Goal: Information Seeking & Learning: Learn about a topic

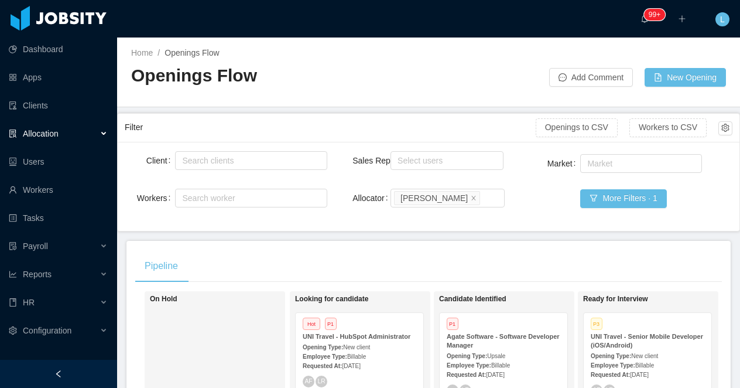
click at [47, 134] on span "Allocation" at bounding box center [41, 133] width 36 height 9
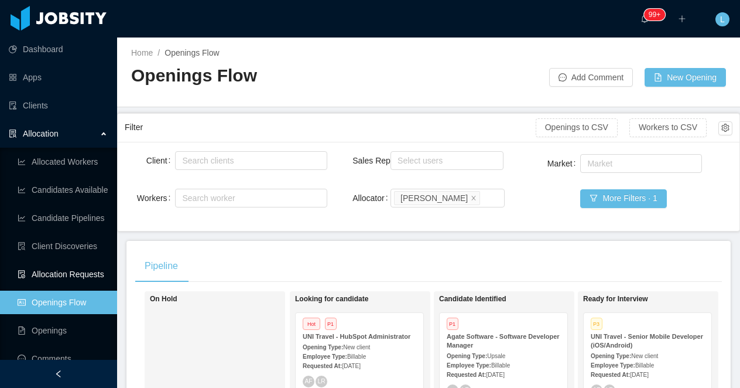
click at [69, 272] on link "Allocation Requests" at bounding box center [63, 273] width 90 height 23
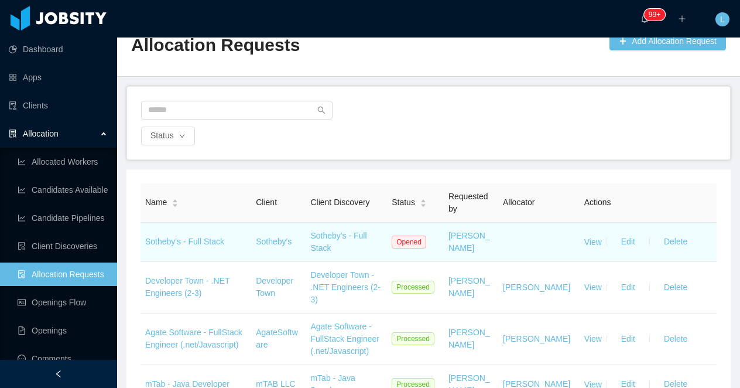
scroll to position [45, 0]
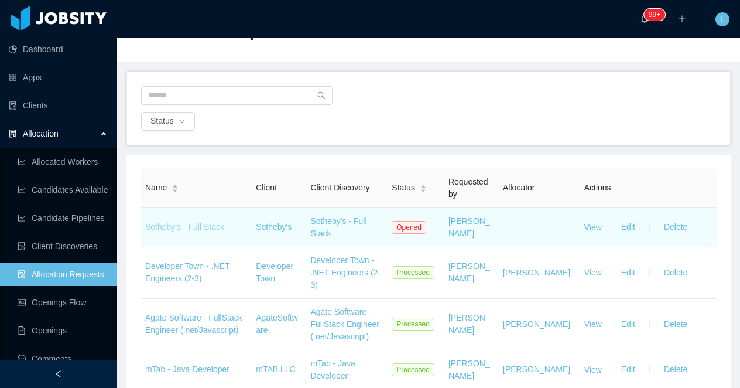
click at [179, 227] on link "Sotheby's - Full Stack" at bounding box center [184, 226] width 79 height 9
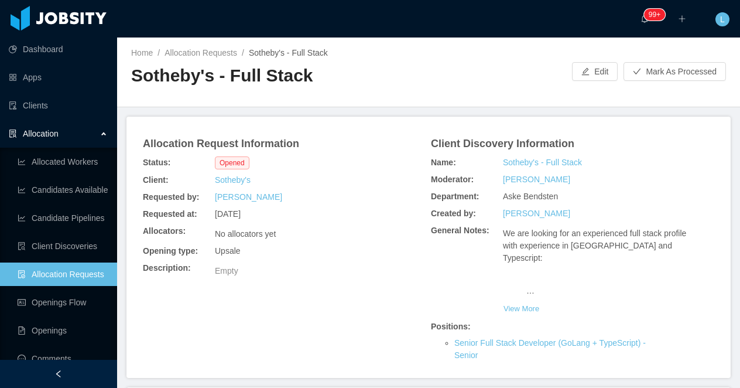
click at [230, 79] on h2 "Sotheby's - Full Stack" at bounding box center [279, 76] width 297 height 24
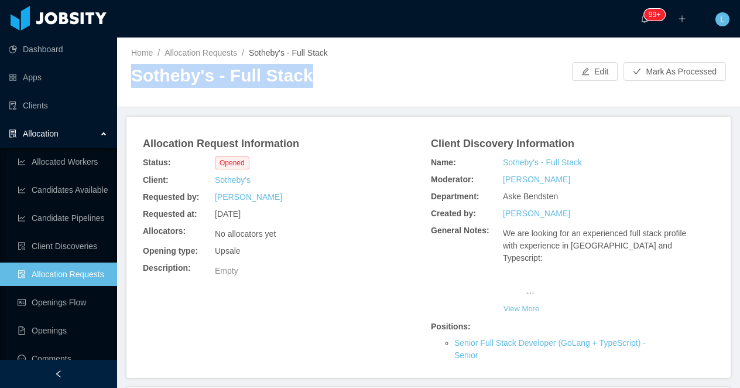
click at [230, 79] on h2 "Sotheby's - Full Stack" at bounding box center [279, 76] width 297 height 24
copy h2 "Sotheby's - Full Stack"
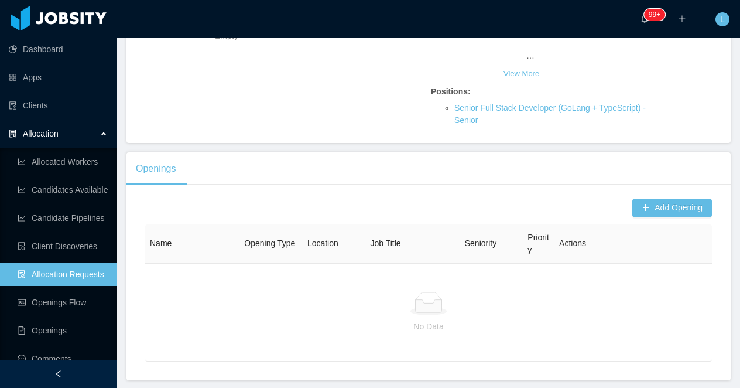
scroll to position [276, 0]
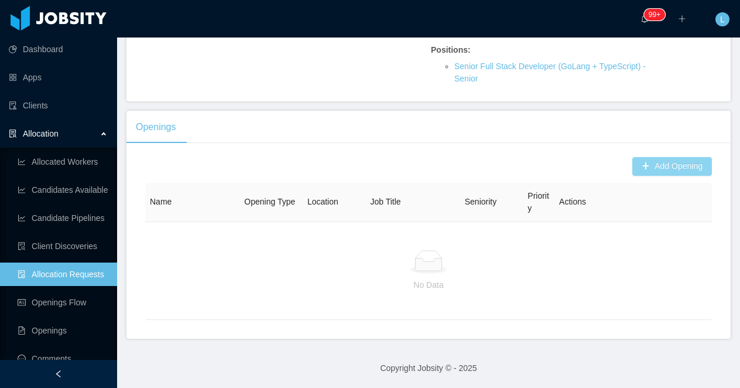
click at [658, 165] on button "Add Opening" at bounding box center [672, 166] width 80 height 19
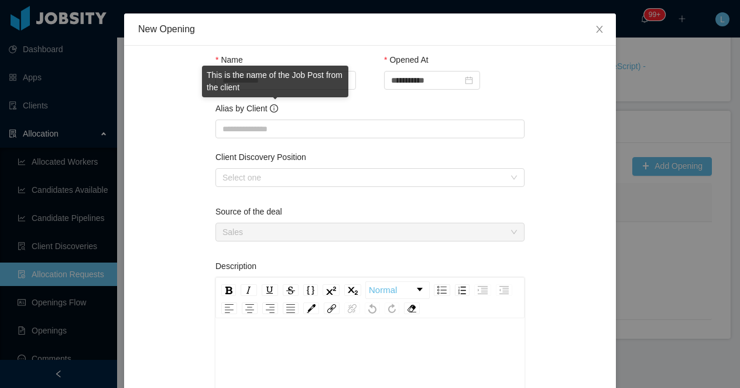
click at [275, 81] on div "This is the name of the Job Post from the client" at bounding box center [275, 82] width 146 height 32
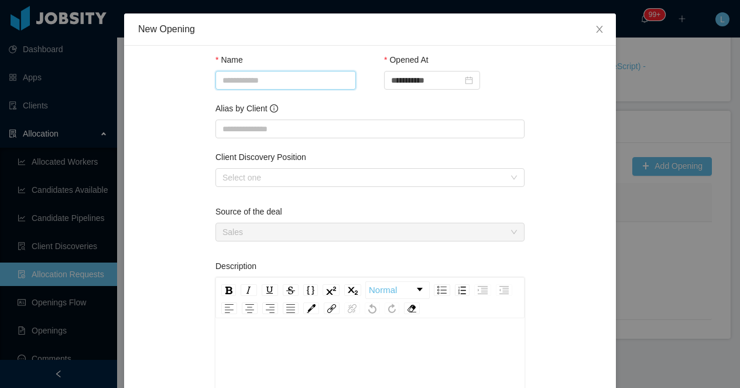
click at [266, 83] on input "Name" at bounding box center [285, 80] width 141 height 19
paste input "**********"
type input "**********"
click at [258, 135] on input "Alias by Client" at bounding box center [369, 128] width 309 height 19
paste input "**********"
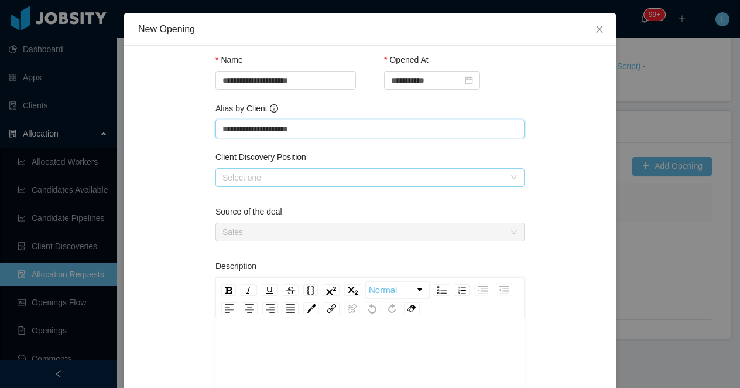
type input "**********"
click at [246, 170] on div "Select one" at bounding box center [367, 178] width 288 height 18
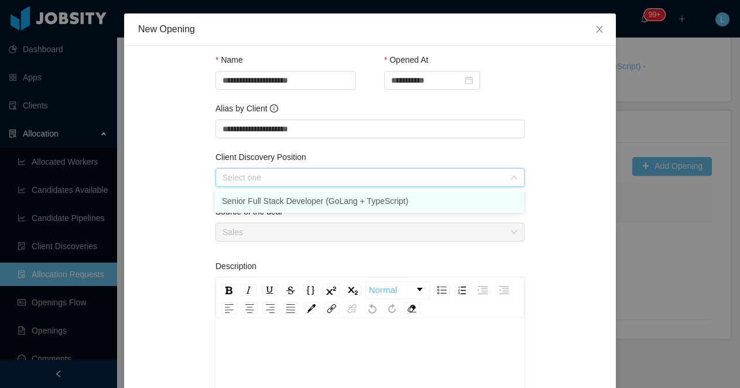
click at [246, 199] on li "Senior Full Stack Developer (GoLang + TypeScript)" at bounding box center [369, 200] width 309 height 19
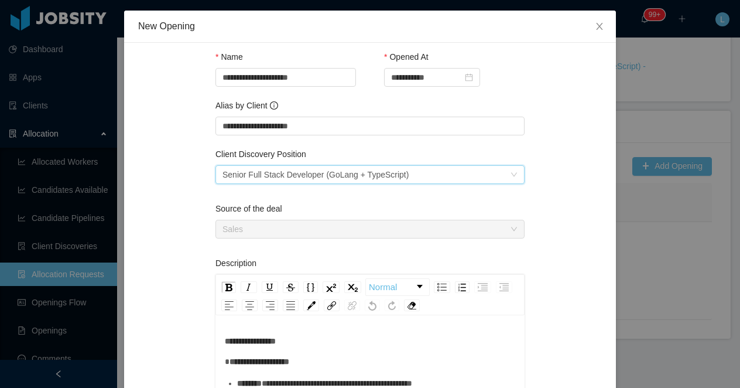
scroll to position [0, 0]
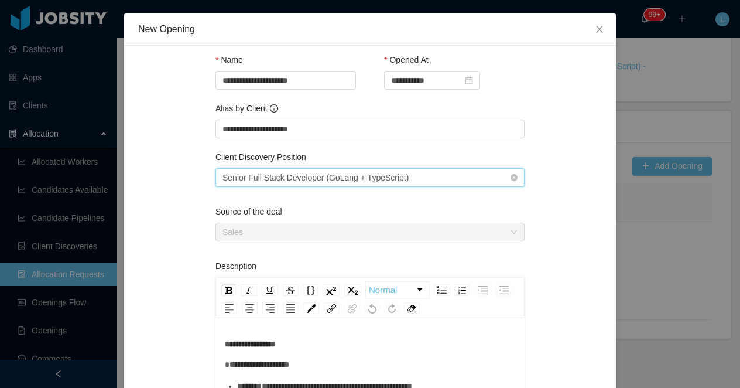
click at [423, 174] on div "Select one Senior Full Stack Developer (GoLang + TypeScript)" at bounding box center [367, 178] width 288 height 18
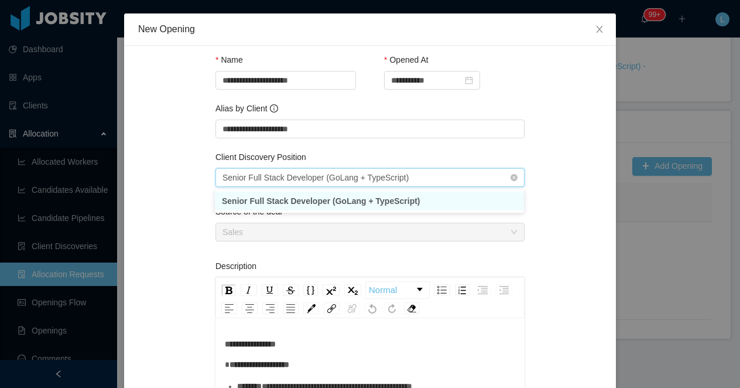
drag, startPoint x: 420, startPoint y: 177, endPoint x: 324, endPoint y: 179, distance: 96.6
click at [324, 179] on div "Select one Senior Full Stack Developer (GoLang + TypeScript)" at bounding box center [367, 178] width 288 height 18
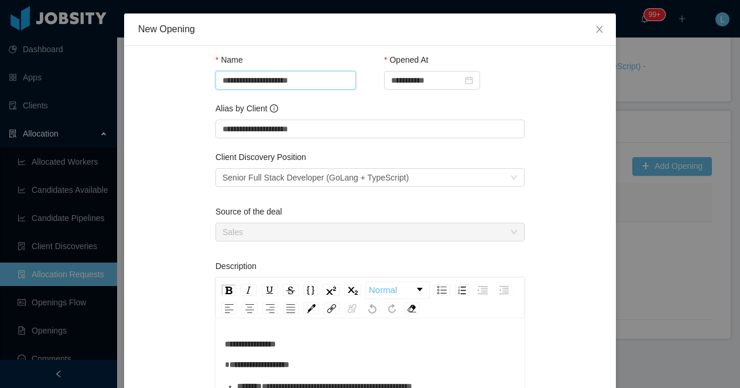
click at [320, 86] on input "**********" at bounding box center [285, 80] width 141 height 19
drag, startPoint x: 350, startPoint y: 81, endPoint x: 222, endPoint y: 77, distance: 127.7
click at [222, 77] on input "**********" at bounding box center [285, 80] width 141 height 19
drag, startPoint x: 241, startPoint y: 77, endPoint x: 381, endPoint y: 77, distance: 139.4
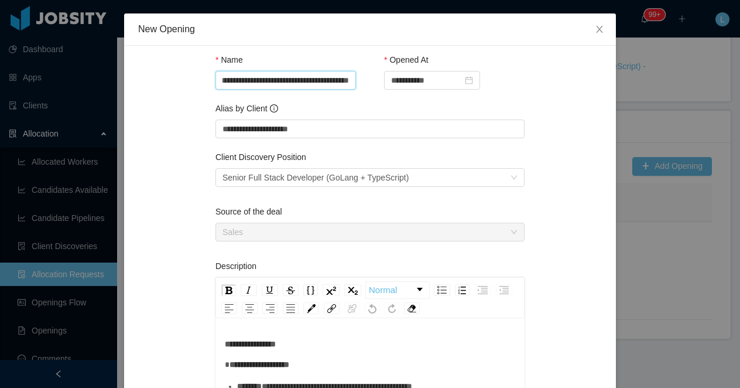
click at [381, 77] on div "**********" at bounding box center [369, 84] width 309 height 49
type input "**********"
click at [340, 129] on input "**********" at bounding box center [369, 128] width 309 height 19
click at [371, 99] on div "**********" at bounding box center [369, 84] width 309 height 49
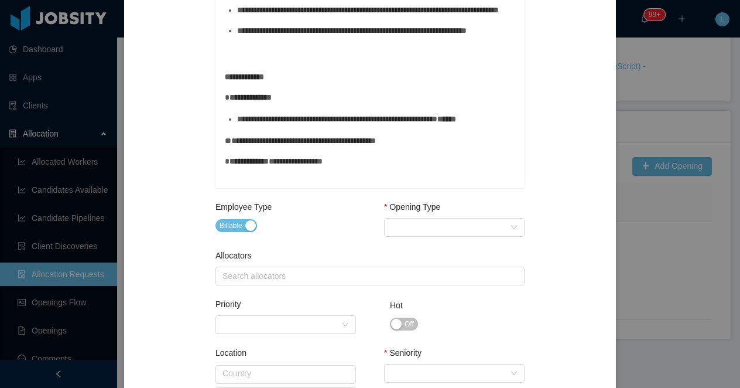
scroll to position [341, 0]
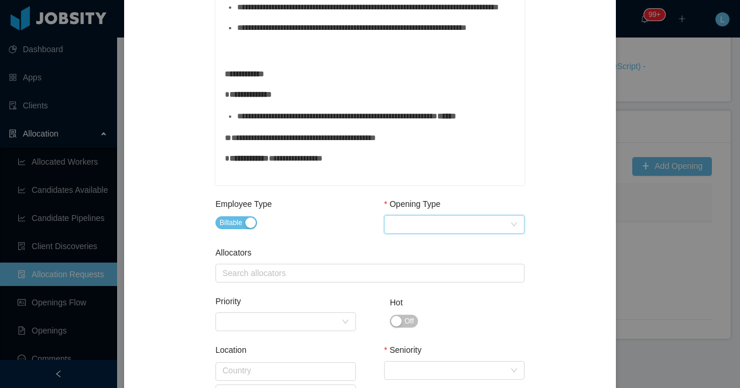
click at [422, 231] on div "Select Opening Type" at bounding box center [450, 224] width 119 height 18
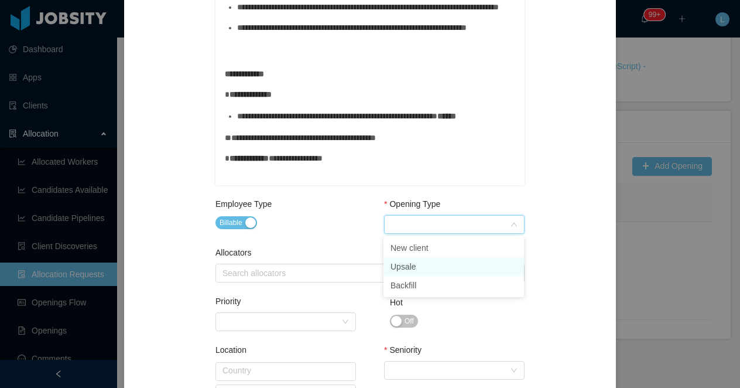
click at [423, 264] on li "Upsale" at bounding box center [454, 266] width 141 height 19
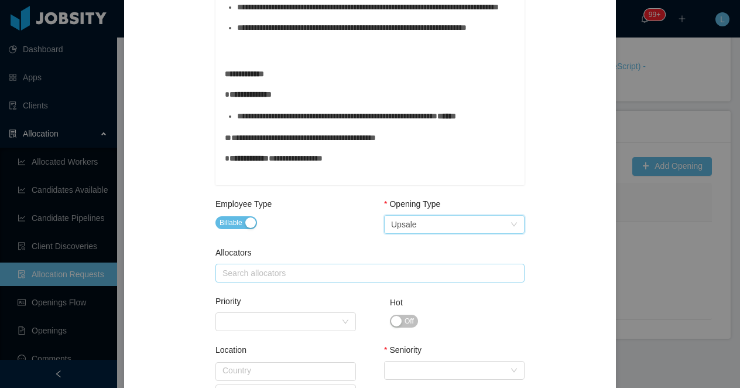
click at [310, 270] on div "Search allocators" at bounding box center [368, 273] width 290 height 12
type input "*****"
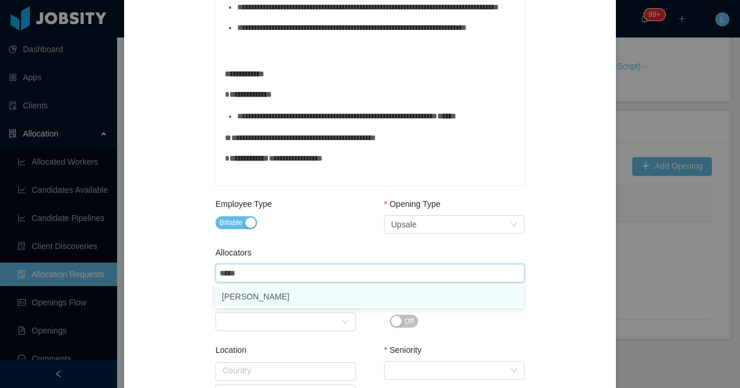
click at [307, 301] on li "Luisa Romero" at bounding box center [369, 296] width 309 height 19
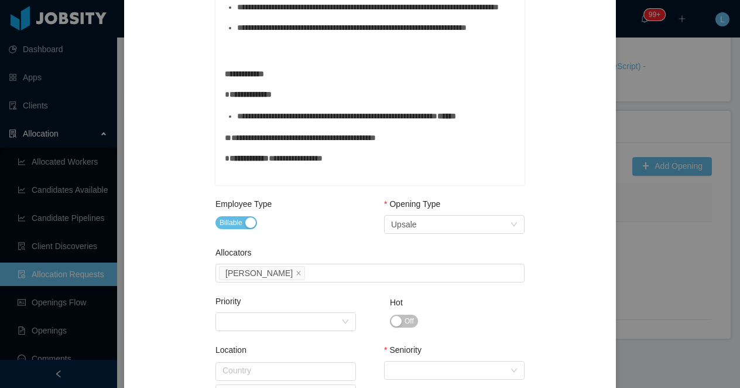
click at [312, 231] on div "Employee Type Billable" at bounding box center [285, 217] width 141 height 38
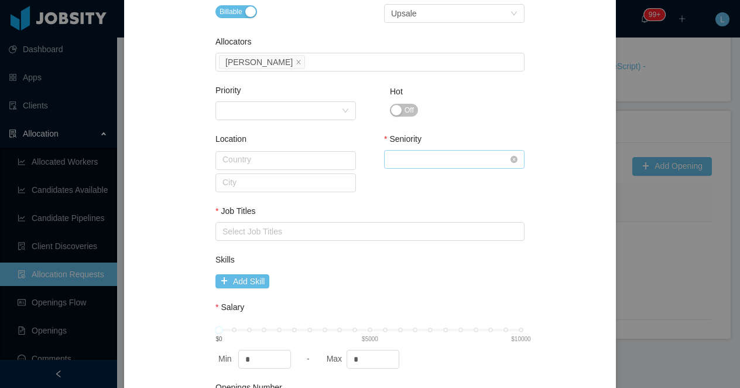
scroll to position [560, 0]
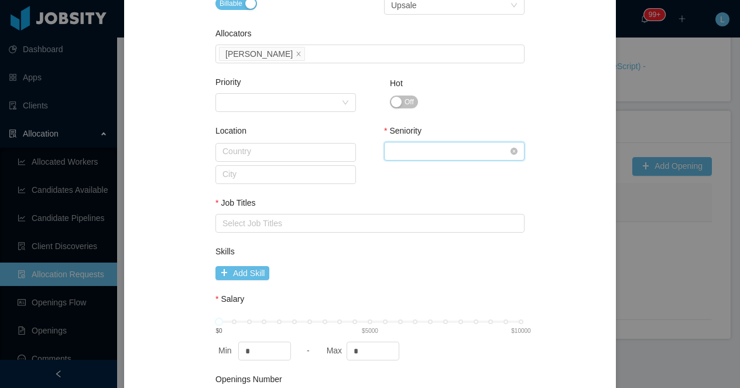
click at [413, 156] on div "Select Seniority" at bounding box center [450, 151] width 119 height 18
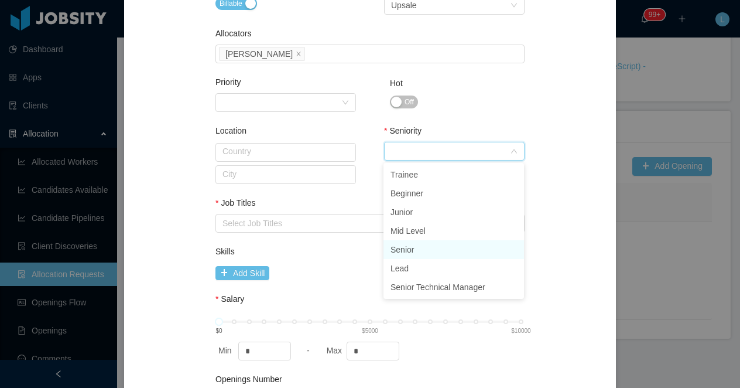
click at [409, 245] on li "Senior" at bounding box center [454, 249] width 141 height 19
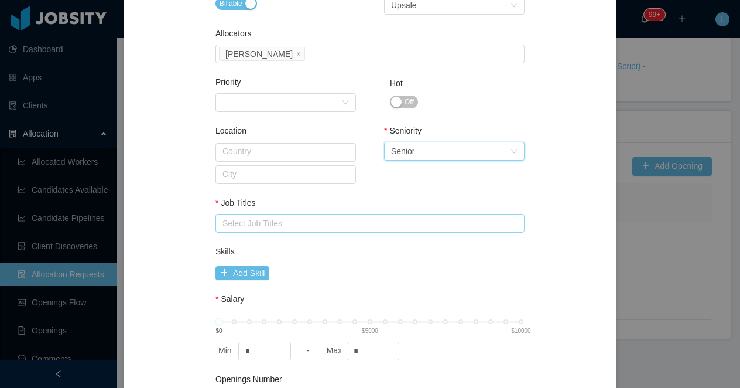
click at [307, 223] on div "Select Job Titles" at bounding box center [368, 223] width 290 height 12
type input "**"
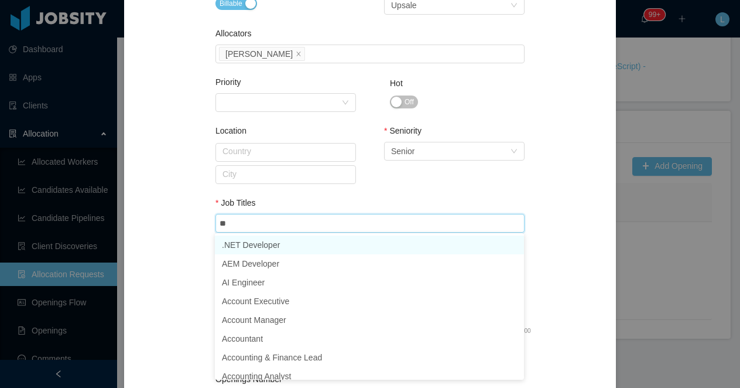
click at [301, 250] on li ".NET Developer" at bounding box center [369, 244] width 309 height 19
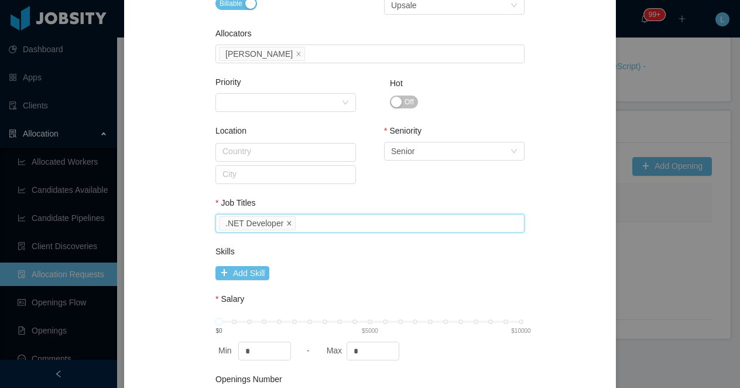
click at [290, 222] on icon "icon: close" at bounding box center [290, 223] width 4 height 4
click at [290, 222] on div "Select Job Titles" at bounding box center [368, 223] width 290 height 12
type input "**"
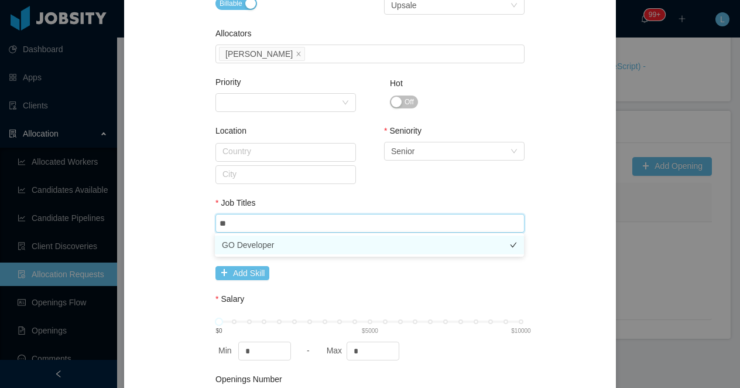
click at [283, 246] on li "GO Developer" at bounding box center [369, 244] width 309 height 19
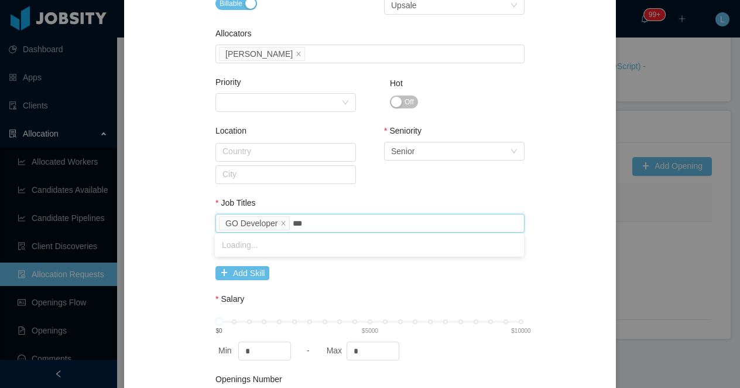
type input "****"
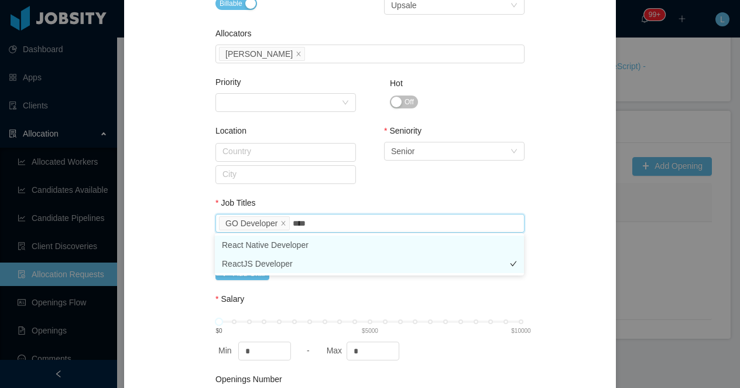
click at [255, 260] on li "ReactJS Developer" at bounding box center [369, 263] width 309 height 19
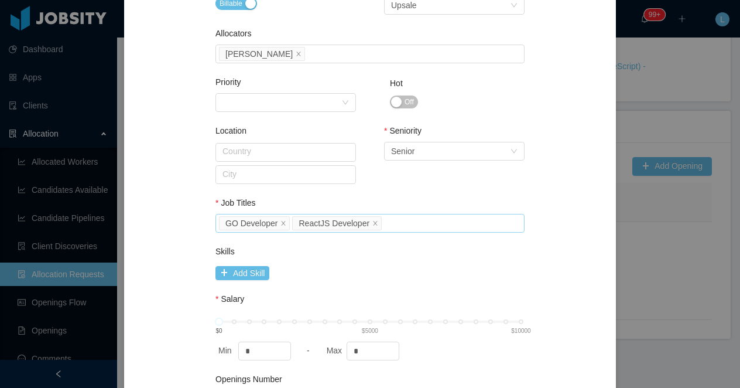
scroll to position [643, 0]
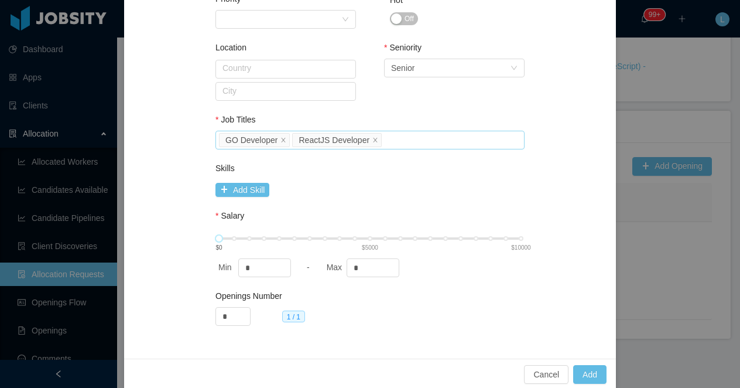
type input "****"
click at [371, 237] on div "$0 $5000 $10000" at bounding box center [370, 238] width 302 height 7
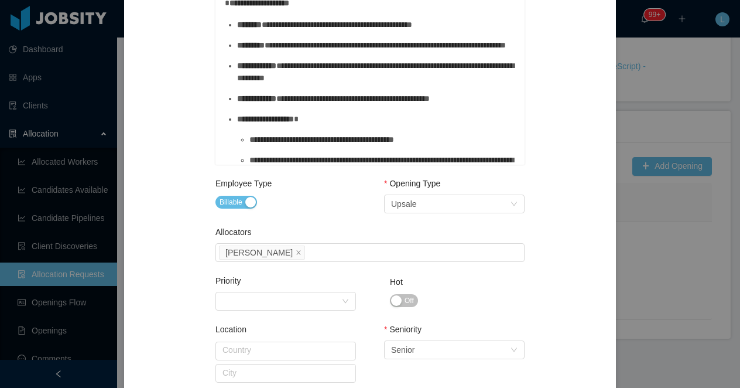
scroll to position [13, 0]
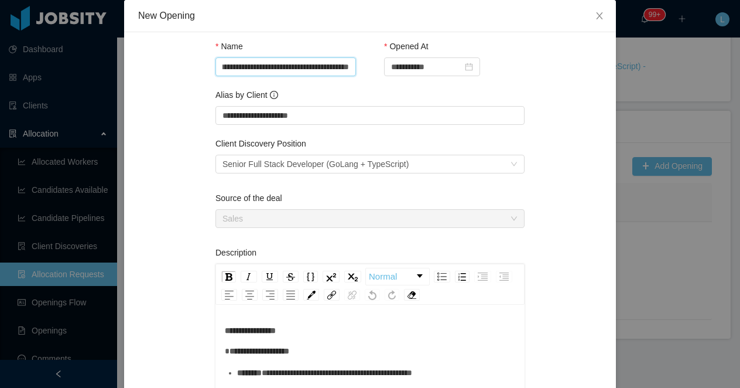
click at [304, 71] on input "**********" at bounding box center [285, 66] width 141 height 19
click at [307, 65] on input "**********" at bounding box center [285, 66] width 141 height 19
click at [307, 67] on input "**********" at bounding box center [285, 66] width 141 height 19
type input "**********"
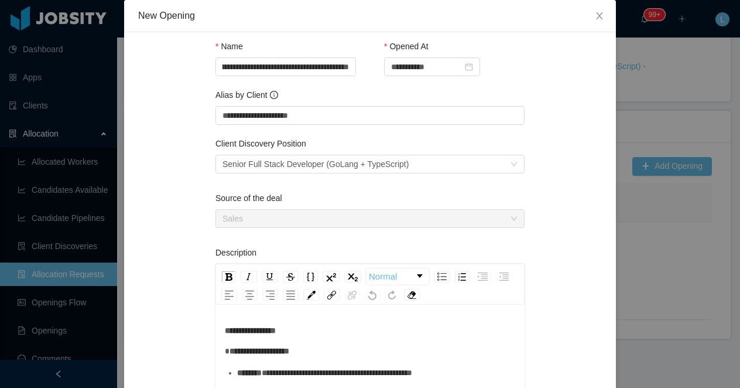
click at [406, 85] on div "**********" at bounding box center [454, 67] width 141 height 54
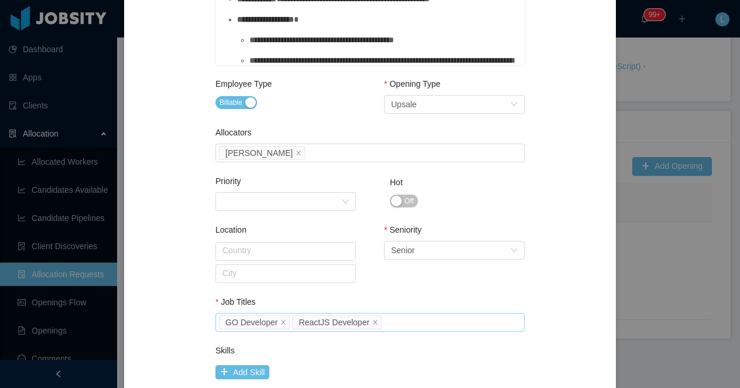
scroll to position [643, 0]
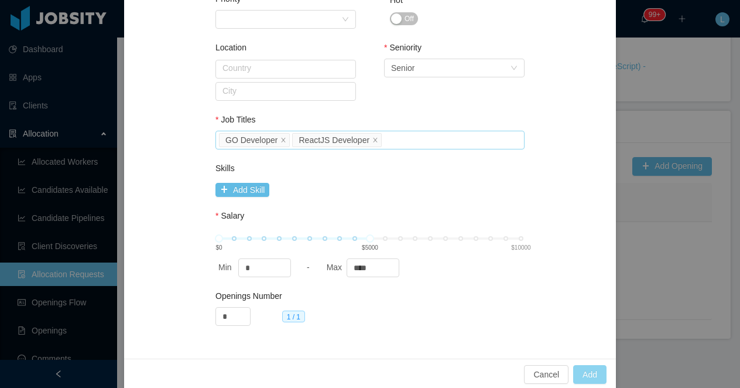
click at [594, 372] on button "Add" at bounding box center [589, 374] width 33 height 19
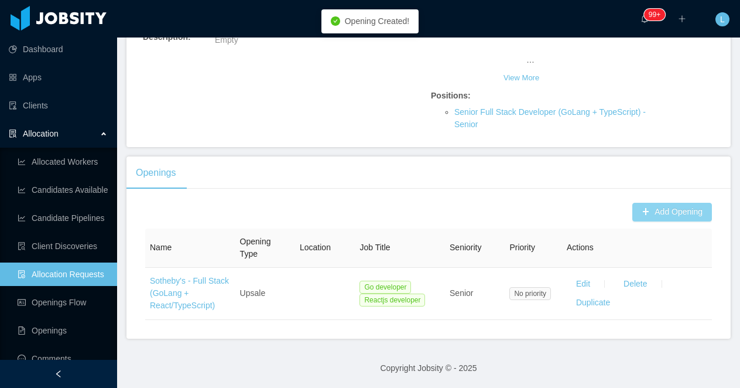
scroll to position [0, 0]
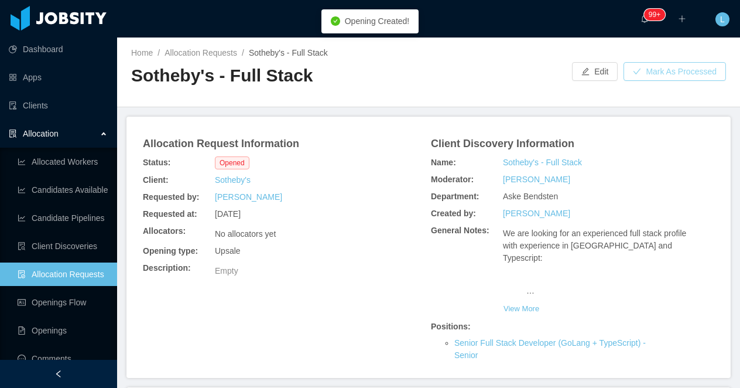
click at [656, 72] on button "Mark As Processed" at bounding box center [675, 71] width 102 height 19
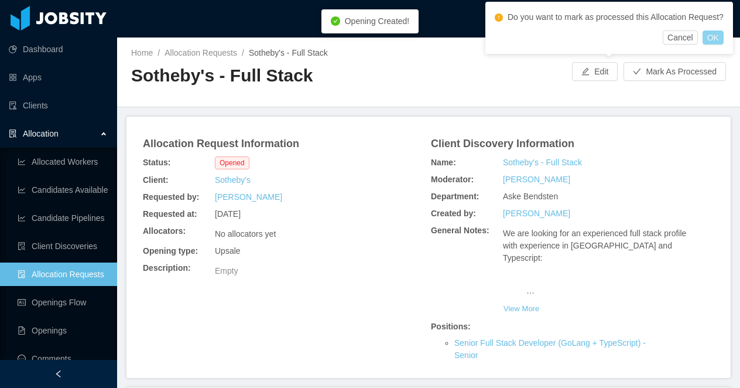
click at [716, 45] on button "OK" at bounding box center [713, 37] width 21 height 14
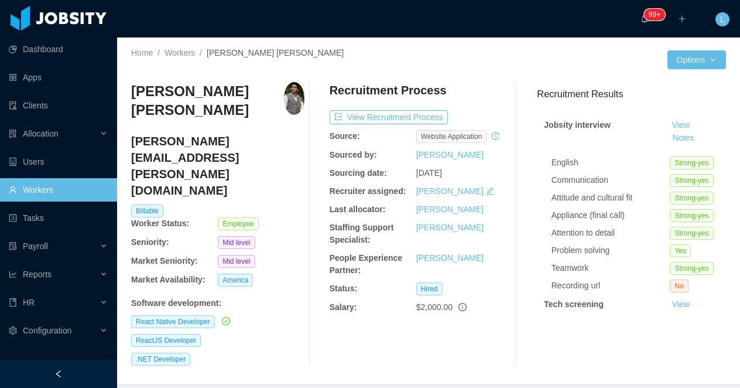
scroll to position [0, 397]
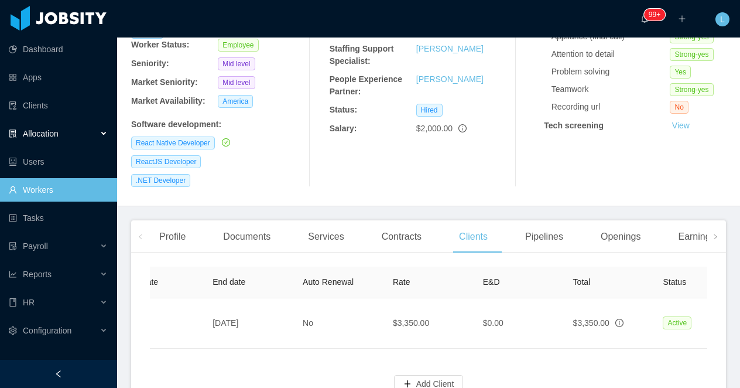
click at [66, 134] on div "Allocation" at bounding box center [58, 133] width 117 height 23
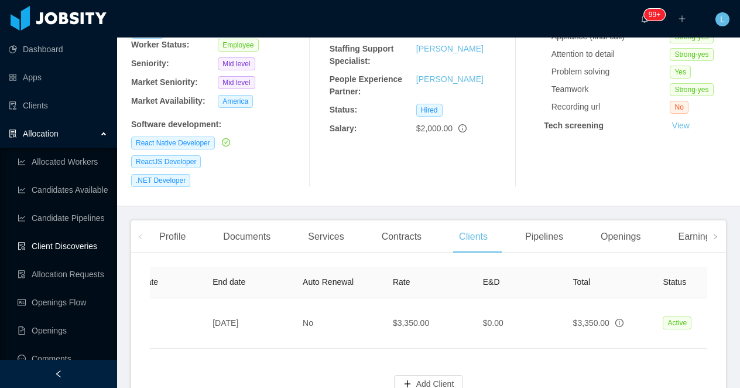
click at [69, 252] on link "Client Discoveries" at bounding box center [63, 245] width 90 height 23
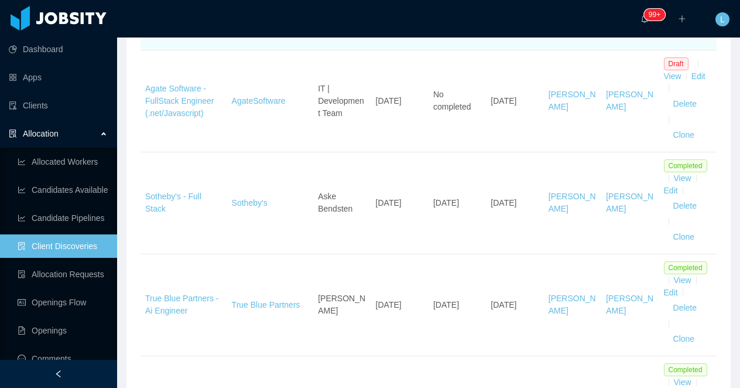
scroll to position [549, 0]
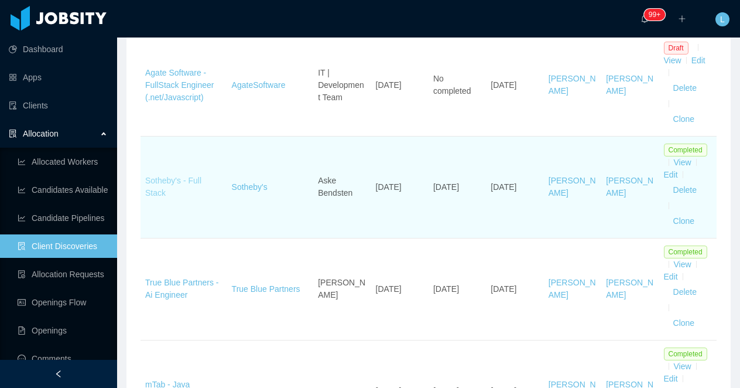
click at [156, 180] on link "Sotheby's - Full Stack" at bounding box center [173, 187] width 56 height 22
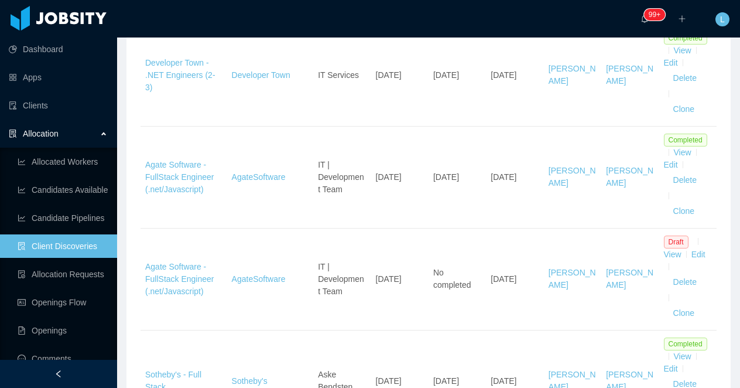
scroll to position [365, 0]
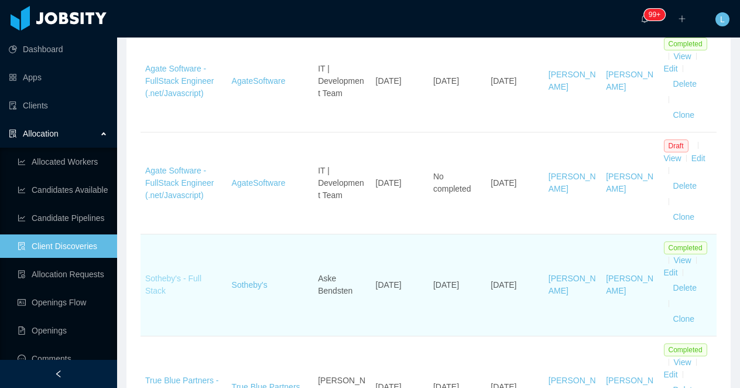
click at [160, 279] on link "Sotheby's - Full Stack" at bounding box center [173, 284] width 56 height 22
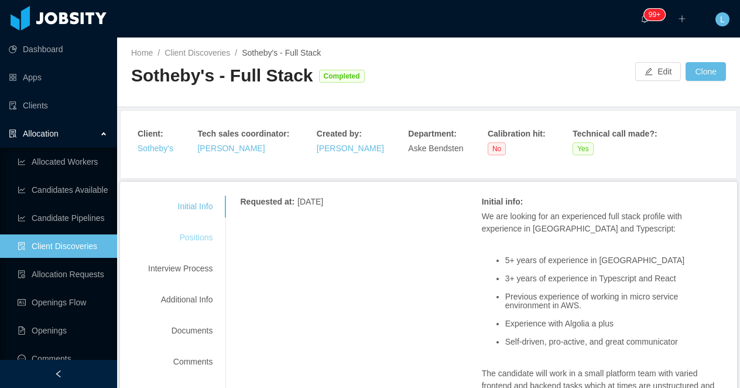
click at [189, 227] on div "Positions" at bounding box center [180, 238] width 93 height 22
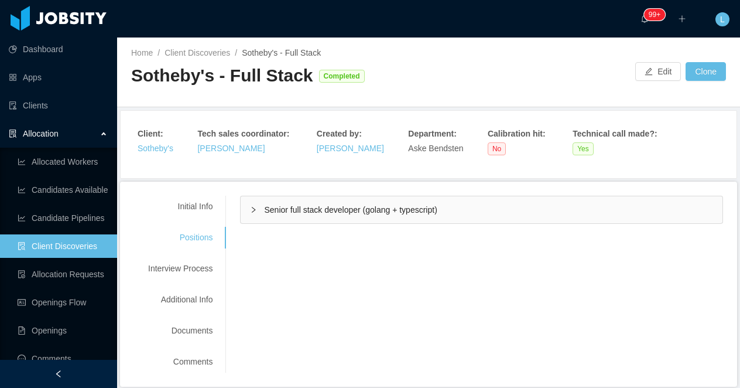
click at [256, 208] on icon "icon: right" at bounding box center [254, 209] width 4 height 6
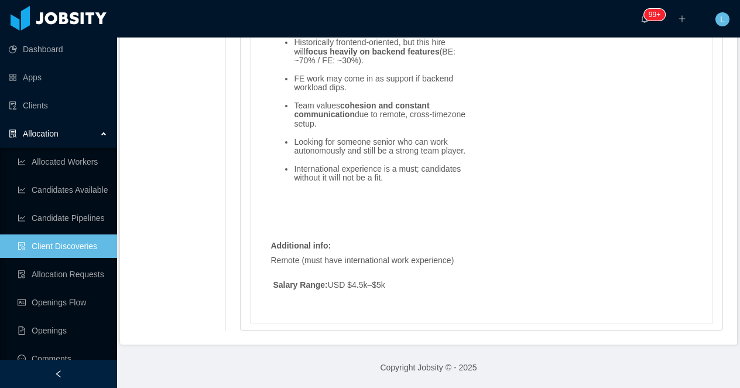
scroll to position [1436, 0]
drag, startPoint x: 384, startPoint y: 265, endPoint x: 331, endPoint y: 265, distance: 52.1
click at [331, 265] on p "Remote (must have international work experience)" at bounding box center [482, 260] width 422 height 12
drag, startPoint x: 339, startPoint y: 283, endPoint x: 385, endPoint y: 288, distance: 46.5
click at [385, 287] on p "Salary Range: USD $4.5k–$5k" at bounding box center [482, 285] width 422 height 12
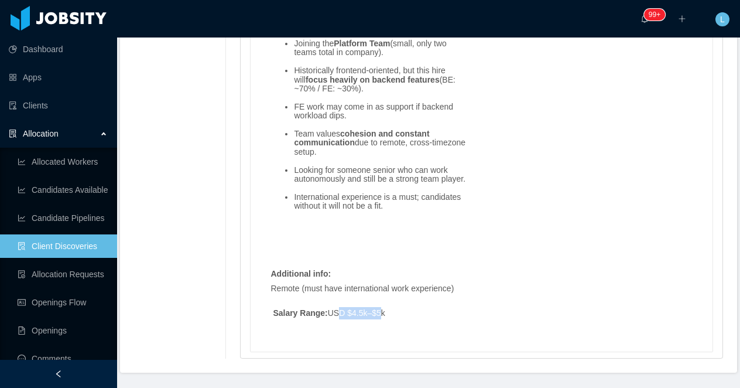
scroll to position [1439, 0]
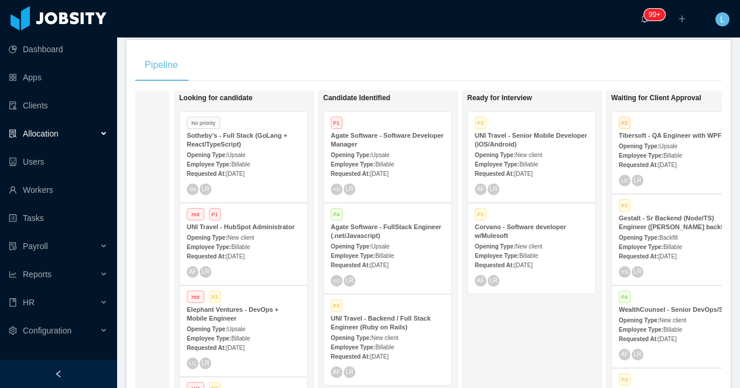
scroll to position [0, 132]
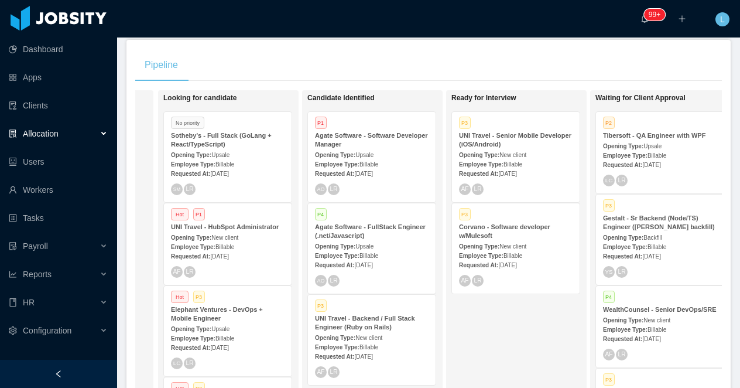
click at [386, 141] on div "Agate Software - Software Developer Manager" at bounding box center [372, 140] width 114 height 18
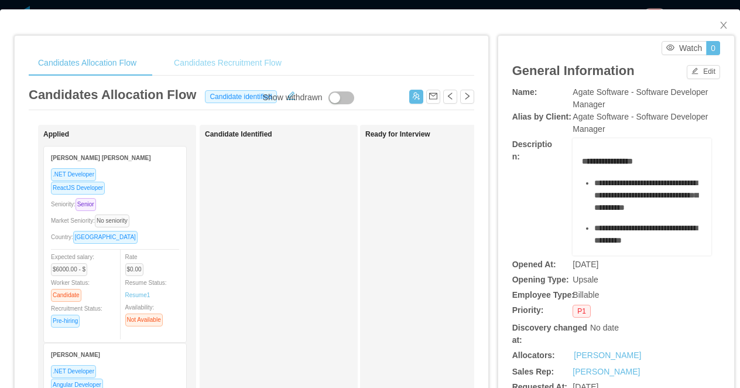
click at [249, 63] on div "Candidates Recruitment Flow" at bounding box center [228, 63] width 126 height 26
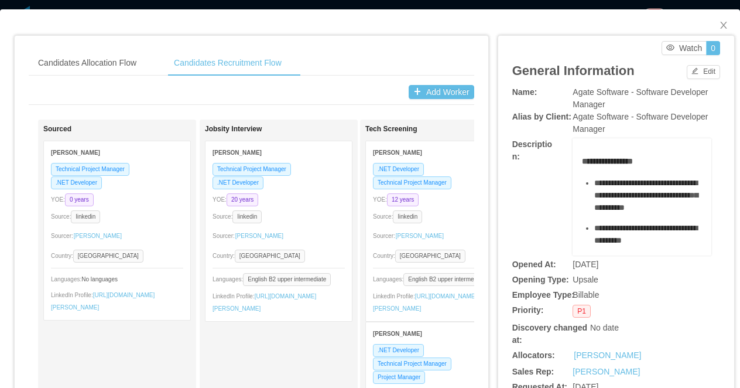
click at [294, 4] on div "Candidates Allocation Flow Candidates Recruitment Flow Candidates Allocation Fl…" at bounding box center [370, 194] width 740 height 388
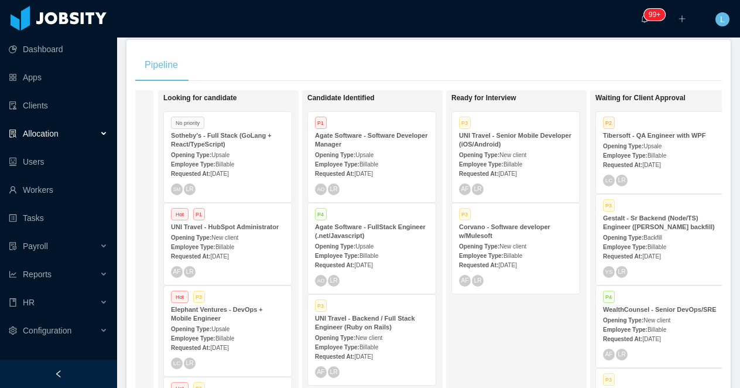
click at [239, 148] on div "Opening Type: Upsale" at bounding box center [228, 154] width 114 height 12
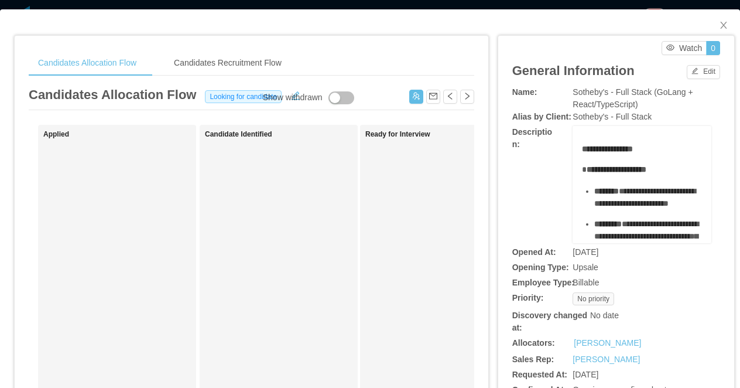
click at [604, 94] on span "Sotheby's - Full Stack (GoLang + React/TypeScript)" at bounding box center [633, 98] width 120 height 22
copy span "Sotheby's - Full Stack (GoLang + React/TypeScript)"
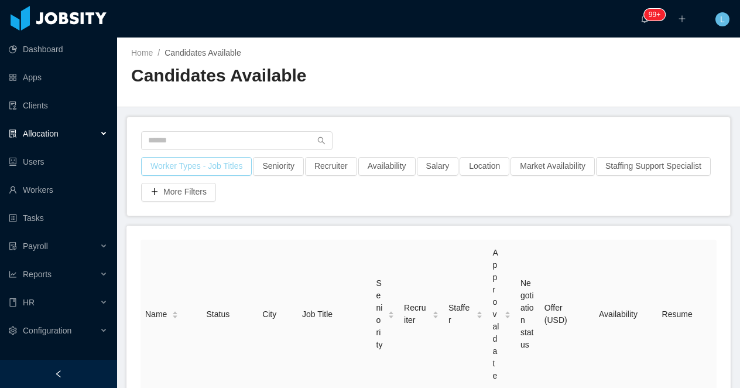
click at [235, 167] on button "Worker Types - Job Titles" at bounding box center [196, 166] width 111 height 19
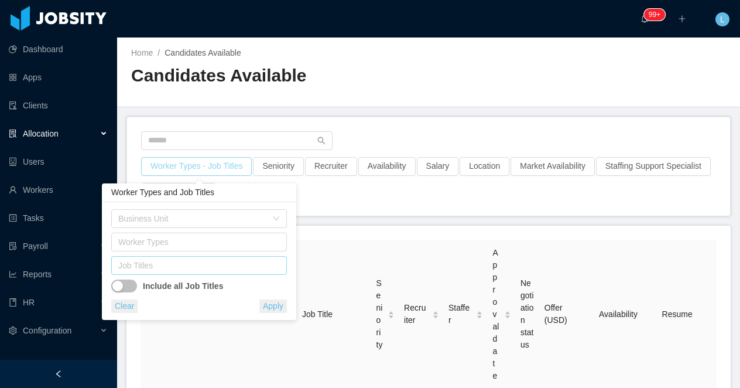
click at [191, 268] on div "Job Titles" at bounding box center [196, 265] width 156 height 12
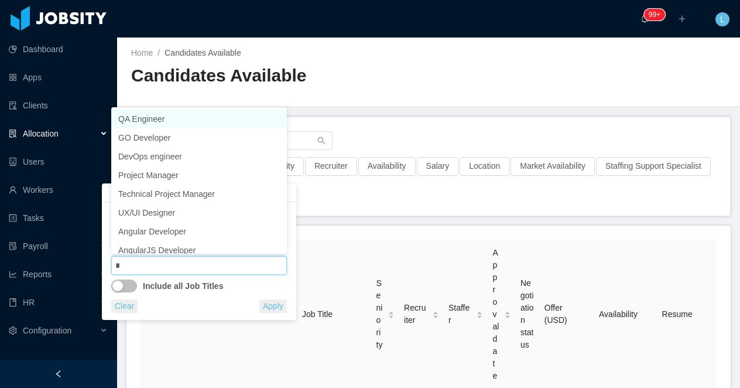
type input "**"
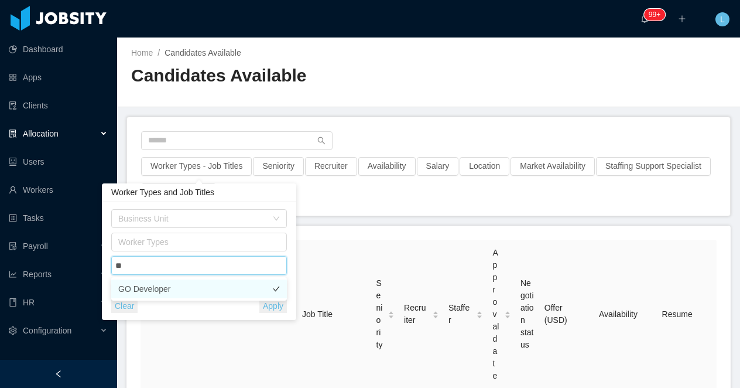
click at [196, 290] on li "GO Developer" at bounding box center [199, 288] width 176 height 19
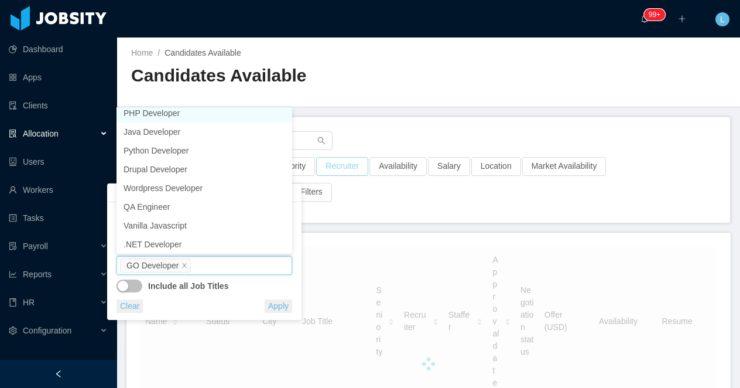
click at [322, 163] on button "Recruiter" at bounding box center [342, 166] width 52 height 19
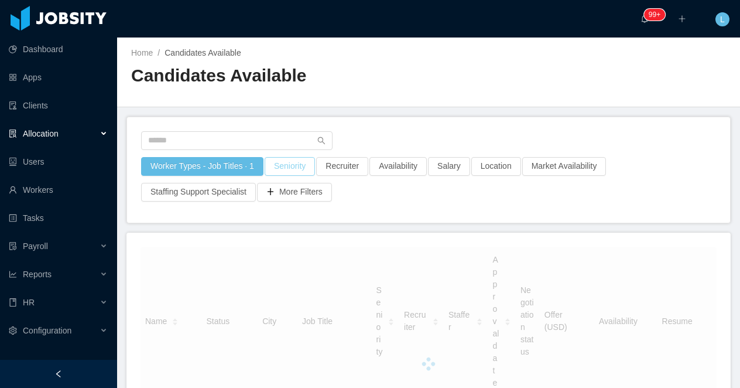
click at [307, 163] on button "Seniority" at bounding box center [290, 166] width 50 height 19
click at [235, 213] on div "Seniorities" at bounding box center [291, 219] width 156 height 12
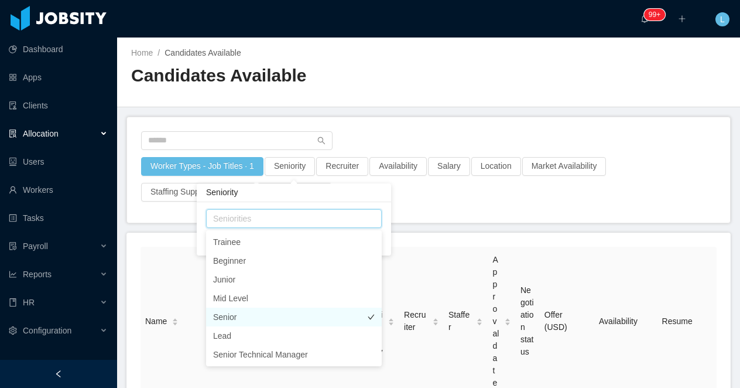
click at [254, 320] on li "Senior" at bounding box center [294, 316] width 176 height 19
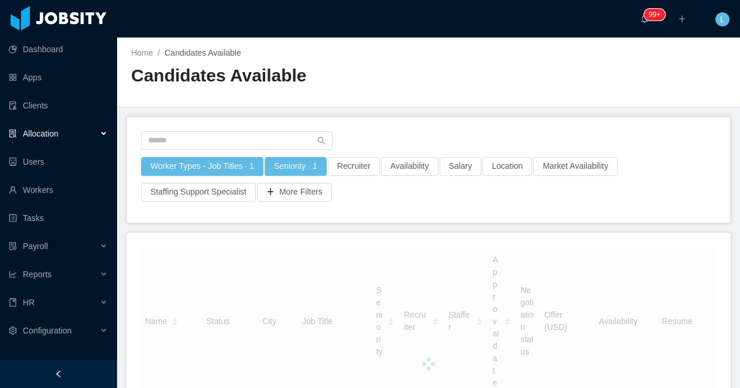
click at [422, 104] on div "Home / Candidates Available / Candidates Available" at bounding box center [428, 72] width 623 height 70
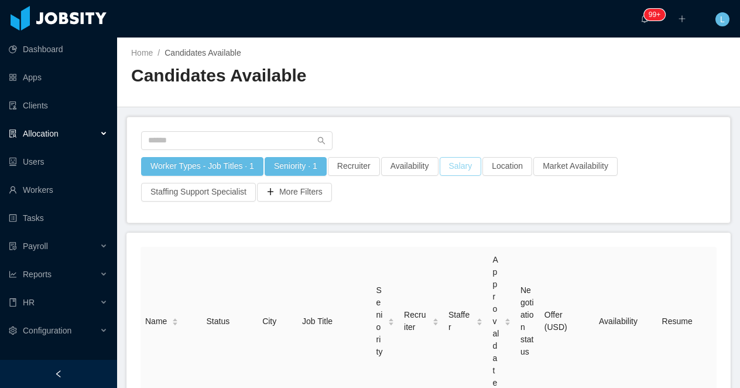
click at [459, 169] on button "Salary" at bounding box center [461, 166] width 42 height 19
drag, startPoint x: 568, startPoint y: 223, endPoint x: 495, endPoint y: 219, distance: 72.7
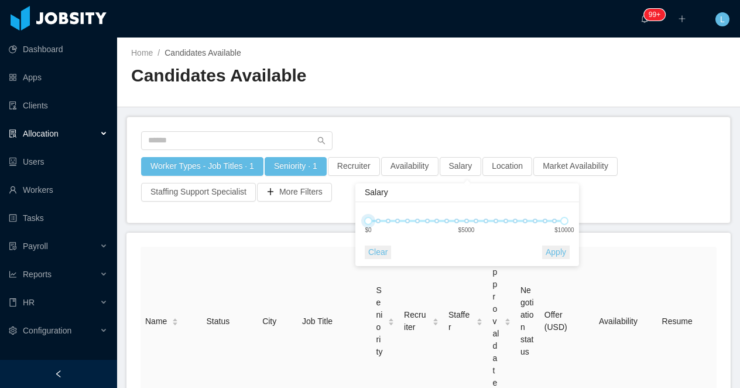
click at [498, 220] on div "0 10000 $0 $5000 $10000" at bounding box center [467, 224] width 217 height 43
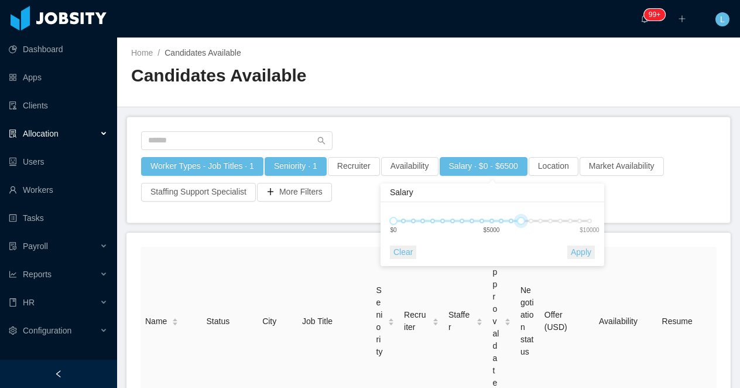
click at [498, 221] on div "0 6500" at bounding box center [491, 221] width 196 height 2
click at [490, 221] on div "0 6500 $0 $5000 $10000" at bounding box center [491, 220] width 196 height 7
click at [580, 253] on button "Apply" at bounding box center [581, 251] width 28 height 13
click at [407, 167] on button "Availability" at bounding box center [409, 166] width 57 height 19
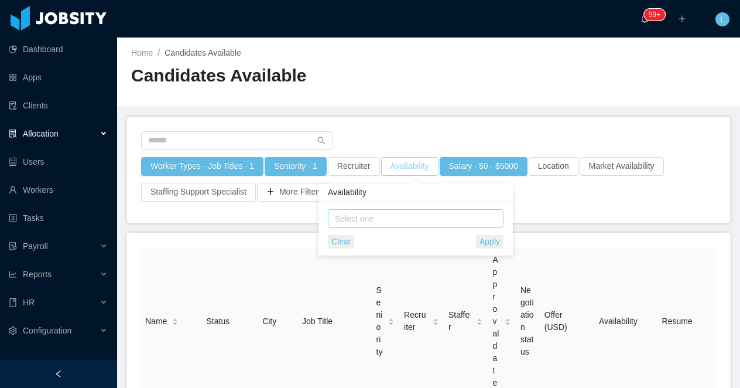
click at [350, 216] on div "Select one" at bounding box center [413, 219] width 156 height 12
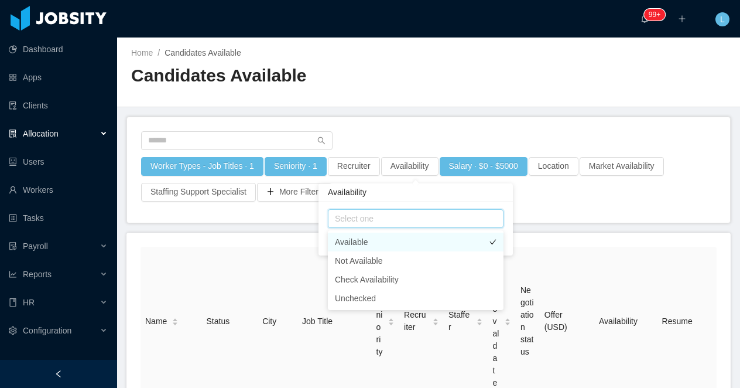
click at [348, 242] on li "Available" at bounding box center [416, 241] width 176 height 19
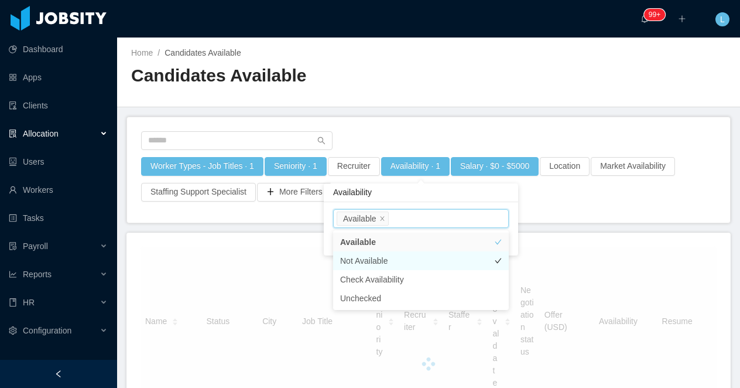
click at [350, 269] on li "Not Available" at bounding box center [421, 260] width 176 height 19
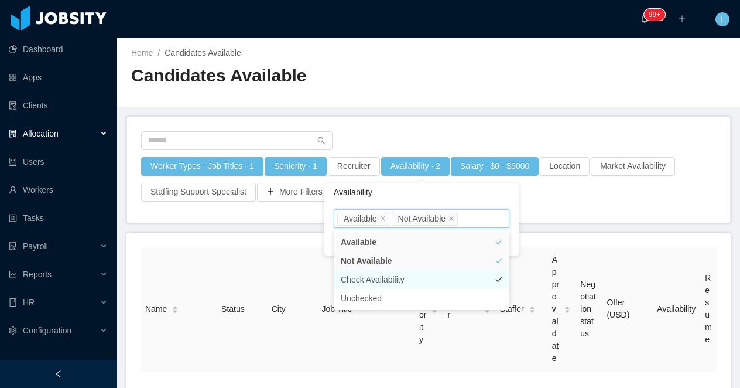
click at [351, 276] on li "Check Availability" at bounding box center [422, 279] width 176 height 19
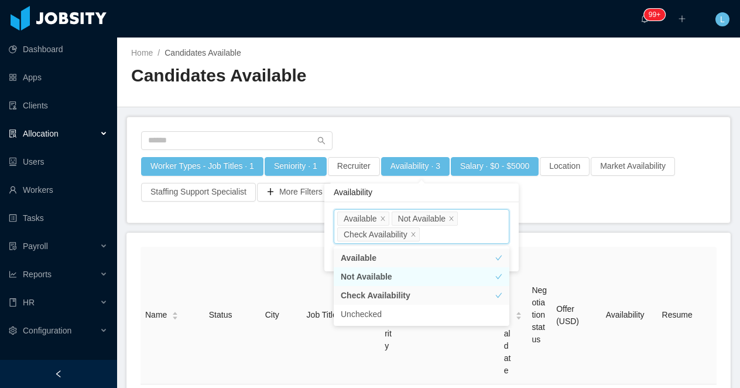
click at [350, 273] on li "Not Available" at bounding box center [422, 276] width 176 height 19
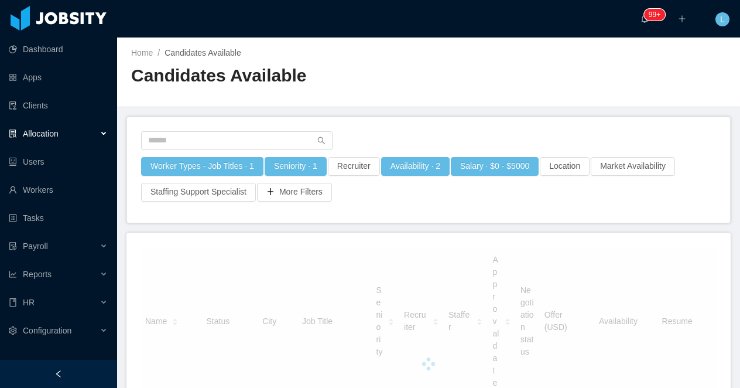
click at [446, 83] on div "Home / Candidates Available / Candidates Available" at bounding box center [428, 72] width 623 height 70
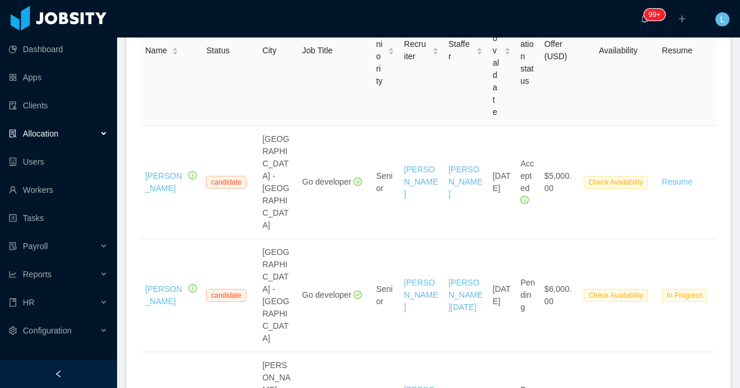
scroll to position [271, 0]
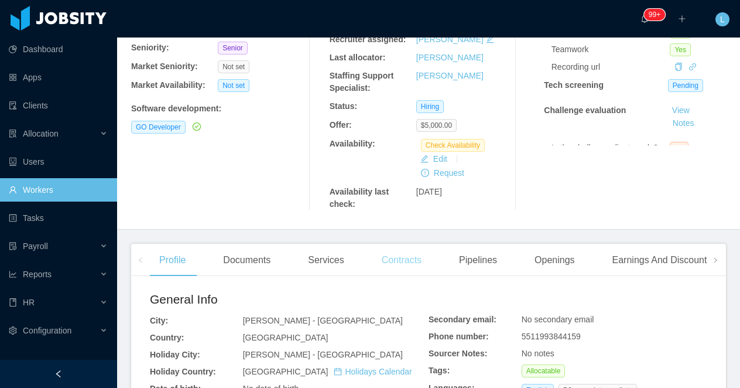
scroll to position [167, 0]
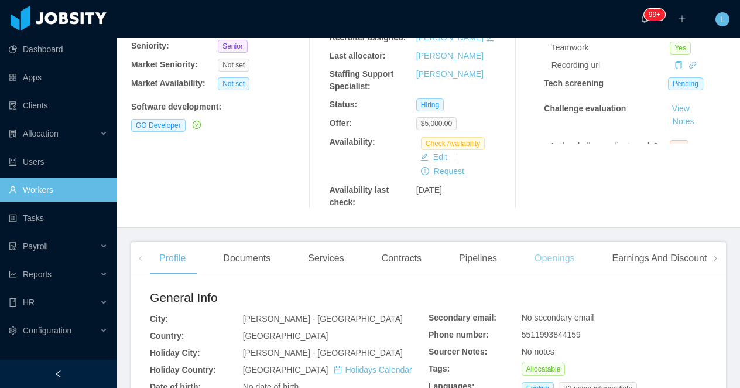
click at [557, 263] on div "Openings" at bounding box center [554, 258] width 59 height 33
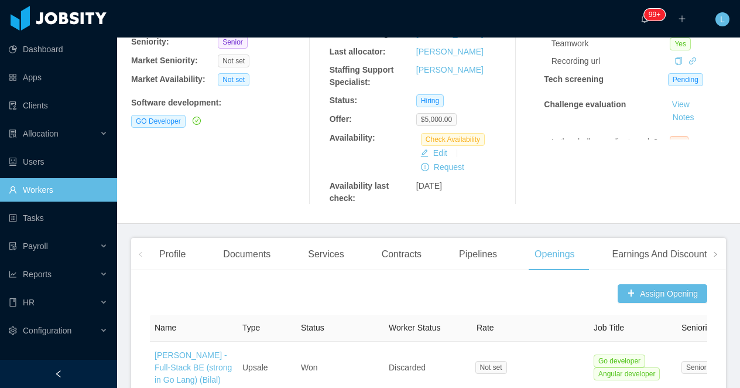
scroll to position [294, 0]
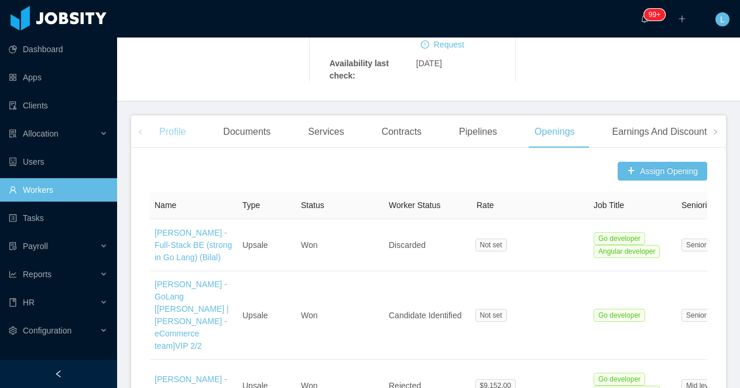
click at [177, 136] on div "Profile" at bounding box center [172, 131] width 45 height 33
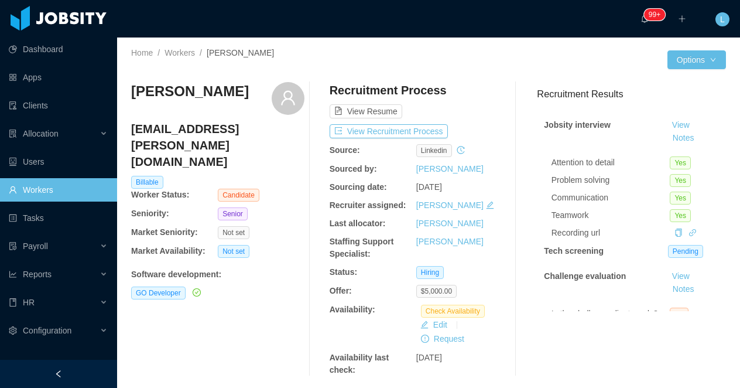
click at [195, 95] on h3 "Pedro Savelis" at bounding box center [190, 91] width 118 height 19
copy div "Pedro Savelis"
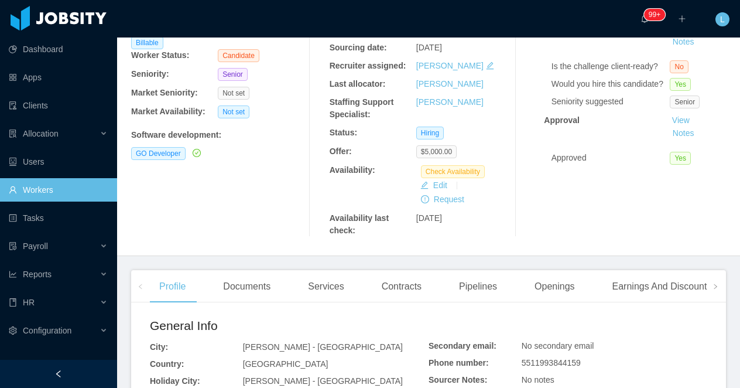
scroll to position [170, 0]
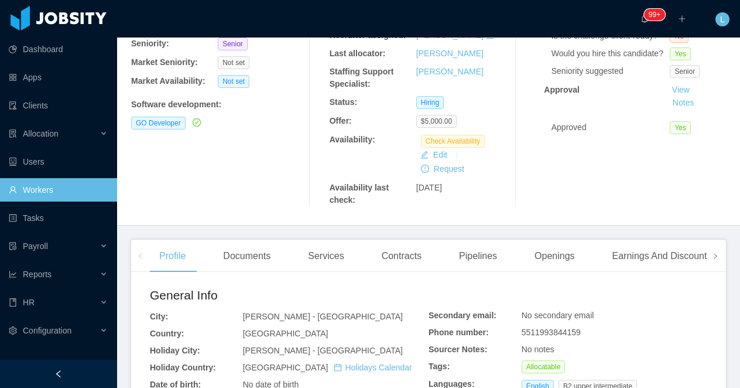
click at [715, 259] on icon "icon: right" at bounding box center [716, 256] width 6 height 6
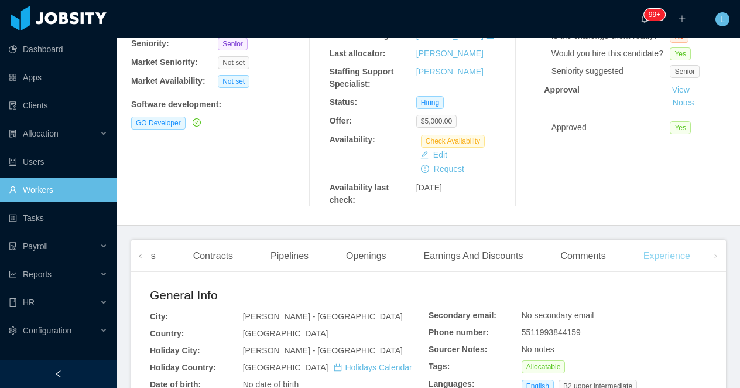
click at [670, 259] on div "Experience" at bounding box center [667, 255] width 66 height 33
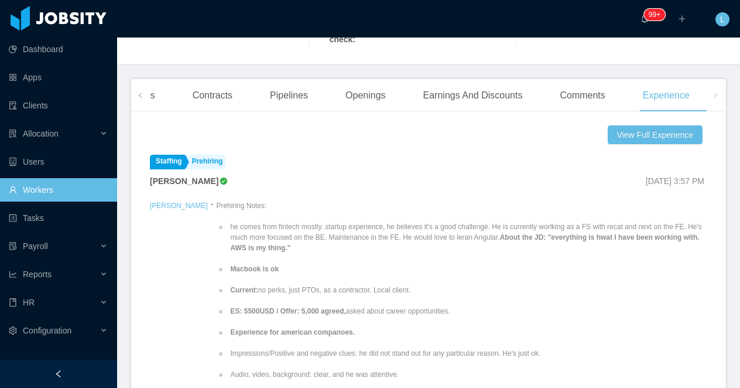
scroll to position [325, 0]
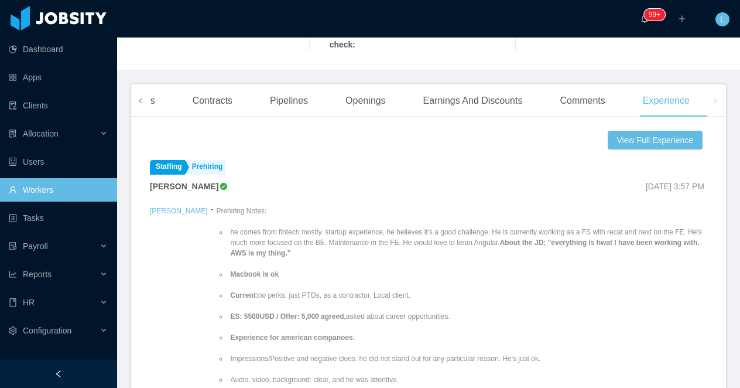
click at [141, 104] on icon "icon: left" at bounding box center [141, 101] width 6 height 6
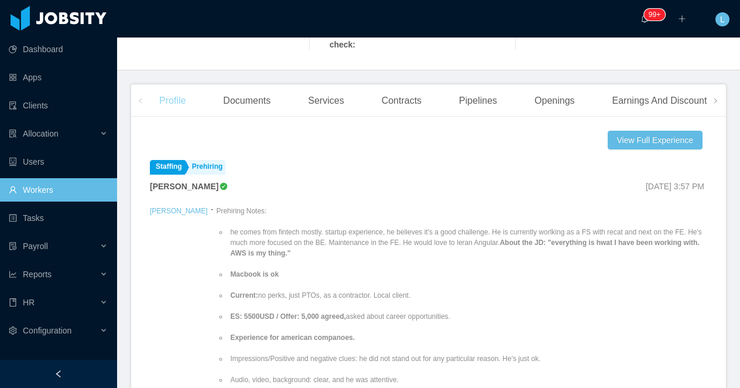
click at [166, 107] on div "Profile" at bounding box center [172, 100] width 45 height 33
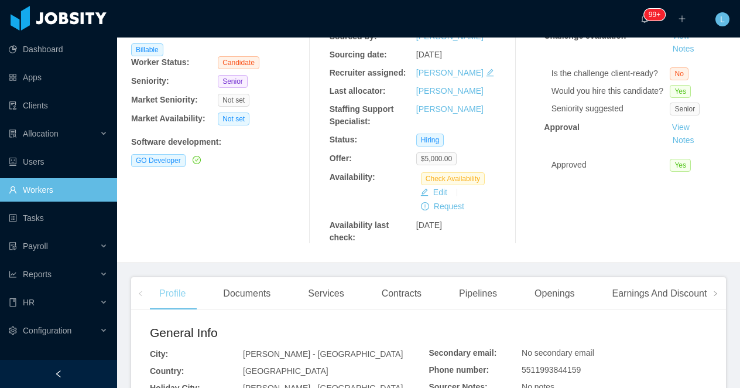
scroll to position [39, 0]
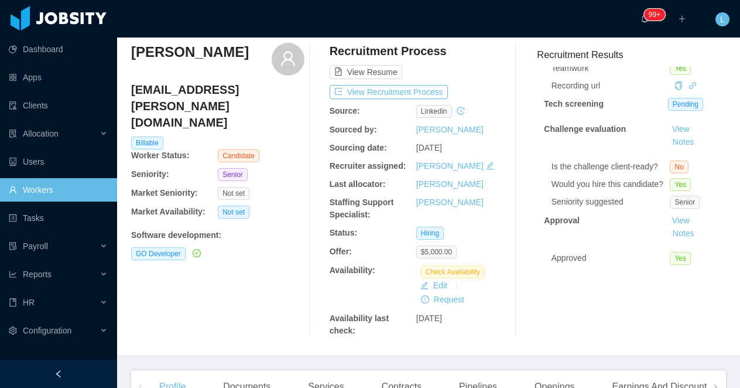
click at [174, 62] on div "Pedro Savelis" at bounding box center [190, 59] width 118 height 33
click at [164, 52] on h3 "Pedro Savelis" at bounding box center [190, 52] width 118 height 19
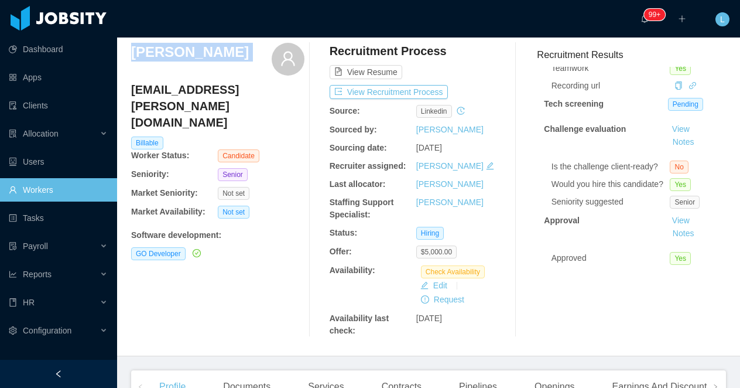
copy div "Pedro Savelis"
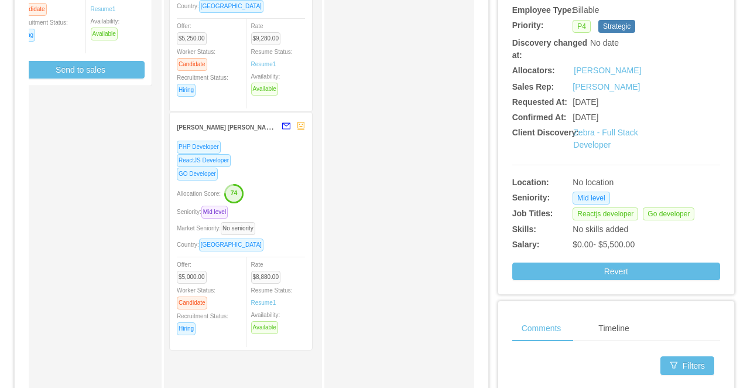
scroll to position [274, 0]
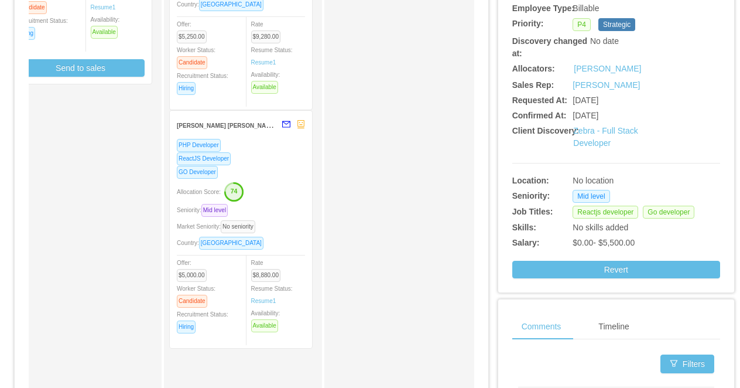
click at [283, 193] on div "Allocation Score: 74" at bounding box center [241, 191] width 128 height 19
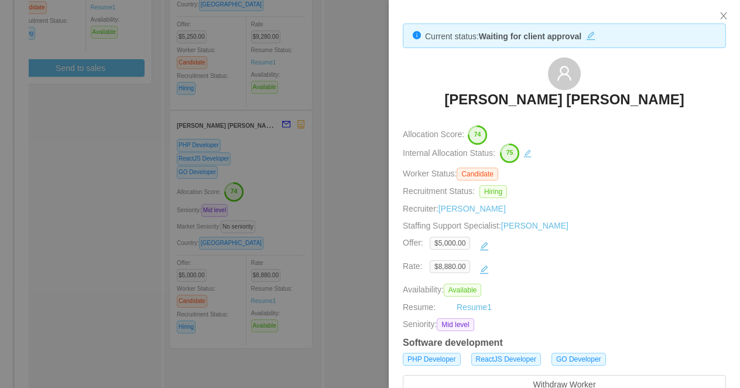
click at [336, 153] on div at bounding box center [370, 194] width 740 height 388
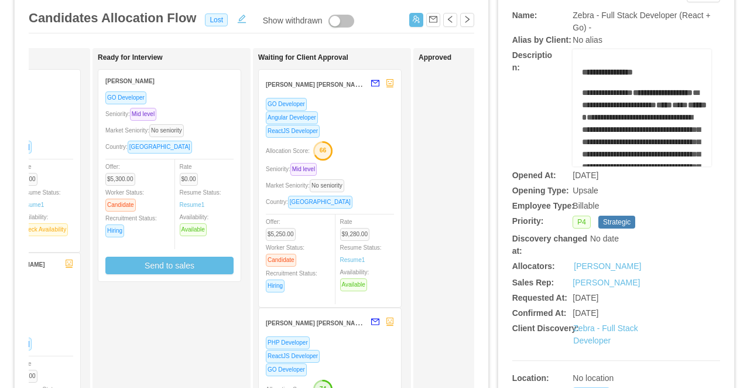
scroll to position [78, 0]
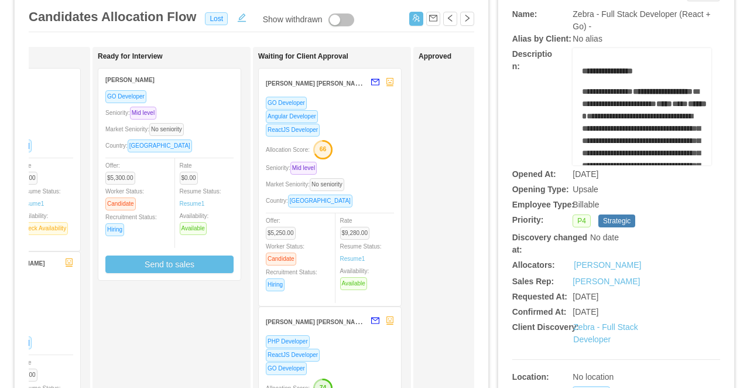
click at [370, 139] on div "Allocation Score: 66" at bounding box center [330, 148] width 128 height 19
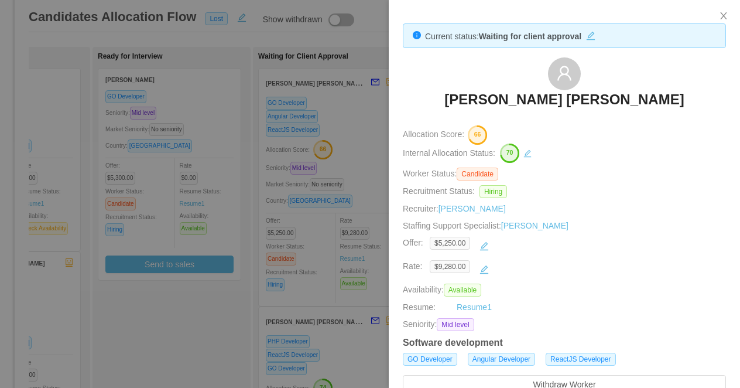
click at [338, 144] on div at bounding box center [370, 194] width 740 height 388
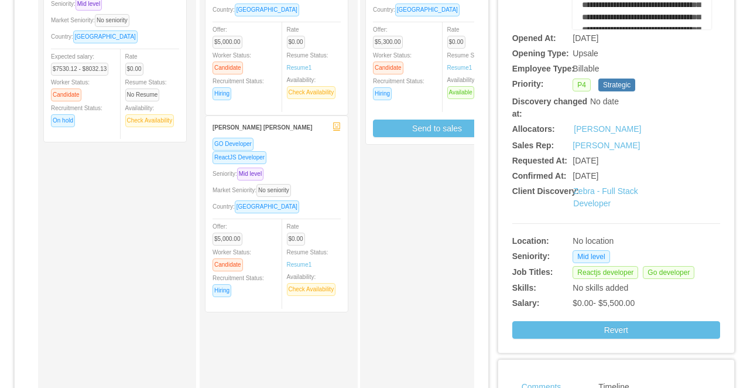
scroll to position [223, 0]
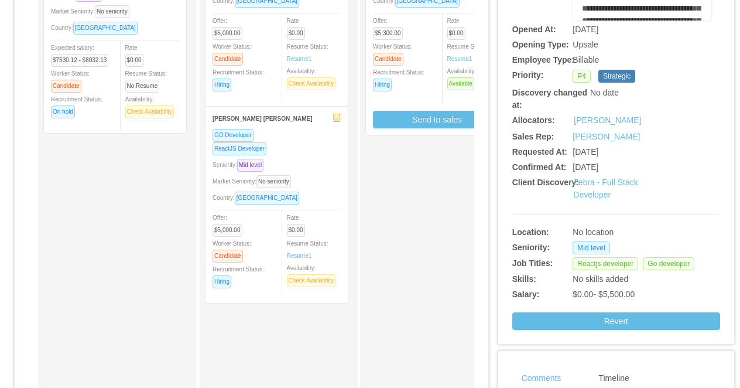
click at [319, 156] on div "GO Developer ReactJS Developer Seniority: Mid level Market Seniority: No senior…" at bounding box center [277, 211] width 128 height 167
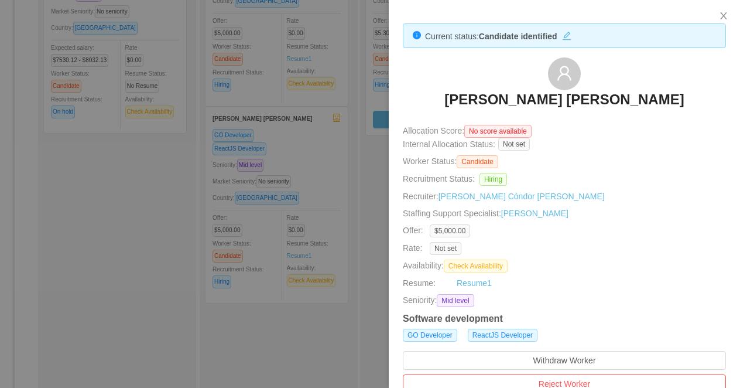
click at [158, 162] on div at bounding box center [370, 194] width 740 height 388
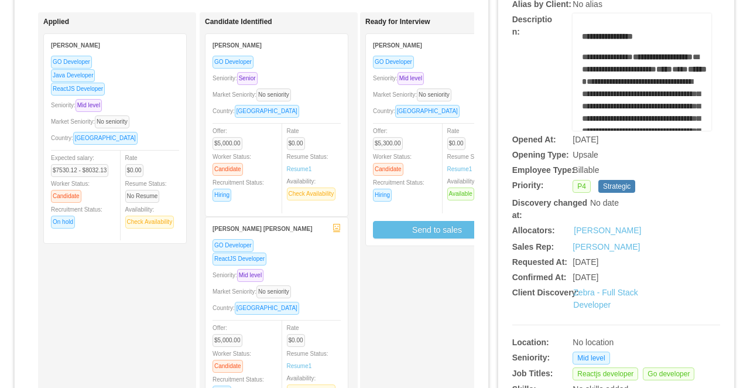
scroll to position [16, 0]
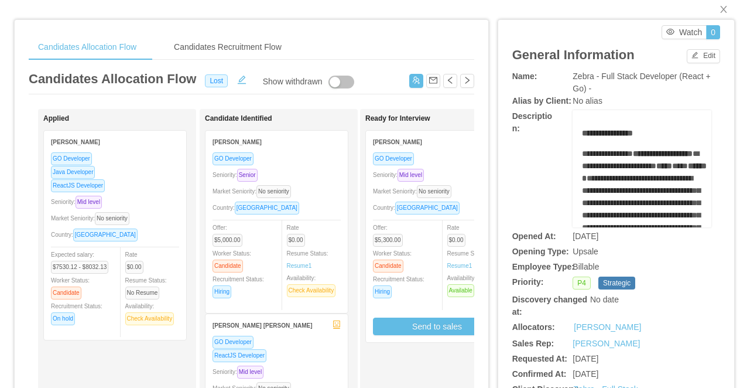
click at [307, 372] on div "Seniority: Mid level" at bounding box center [277, 371] width 128 height 13
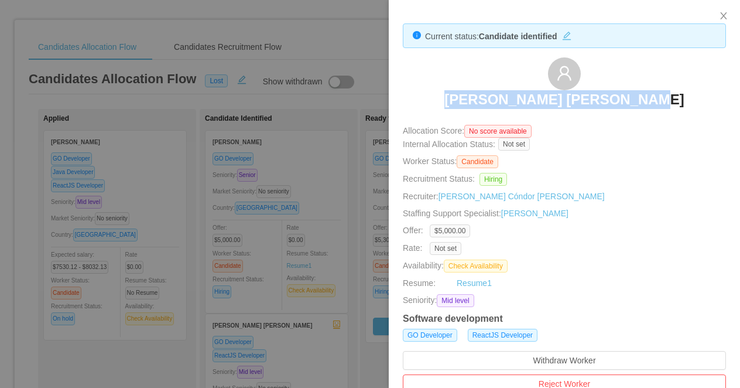
drag, startPoint x: 657, startPoint y: 97, endPoint x: 483, endPoint y: 93, distance: 174.5
click at [483, 93] on div "Daniel Santos de Mesquita" at bounding box center [564, 86] width 323 height 59
copy h3 "Daniel Santos de Mesquita"
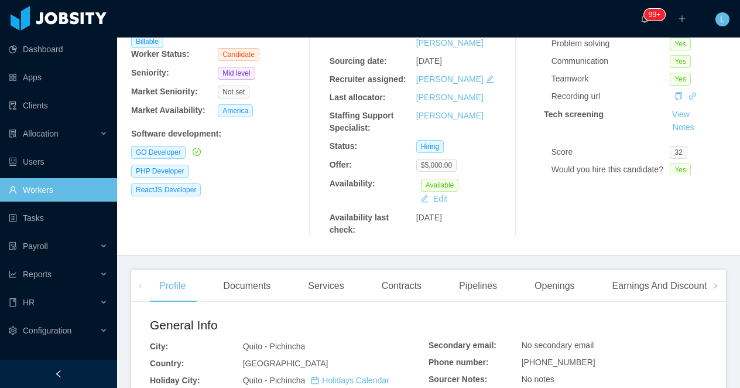
scroll to position [183, 0]
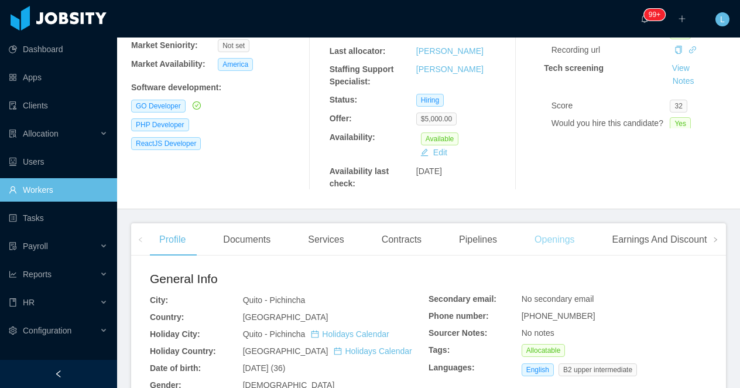
click at [555, 223] on div "Openings" at bounding box center [554, 239] width 59 height 33
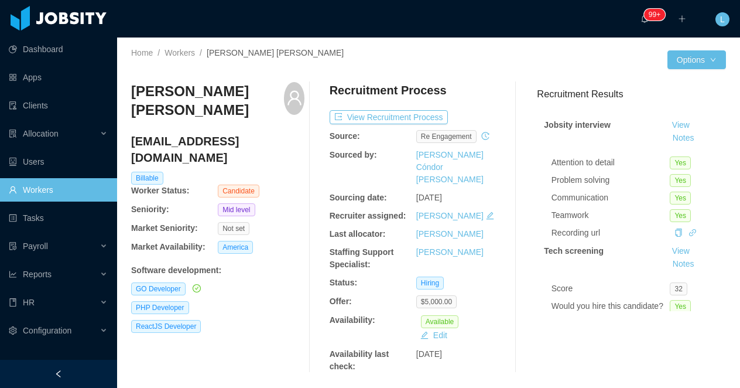
click at [166, 98] on h3 "[PERSON_NAME] [PERSON_NAME]" at bounding box center [207, 101] width 153 height 38
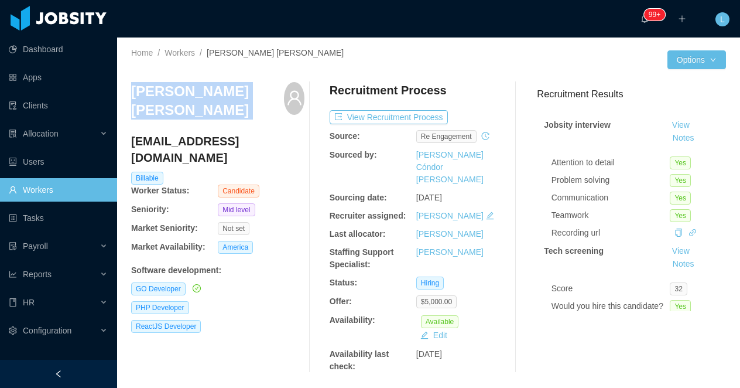
click at [166, 98] on h3 "[PERSON_NAME] [PERSON_NAME]" at bounding box center [207, 101] width 153 height 38
copy div "[PERSON_NAME] [PERSON_NAME]"
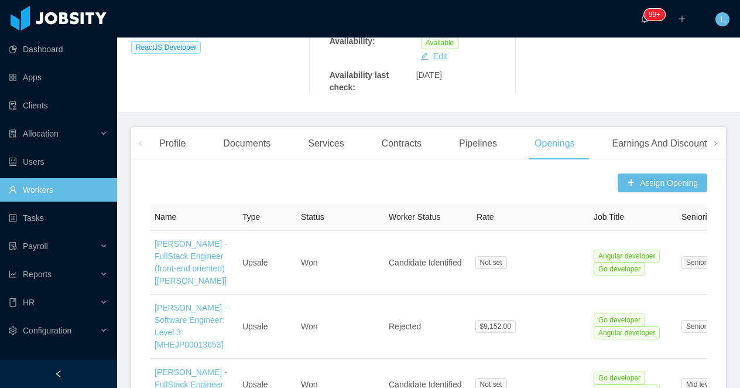
scroll to position [242, 0]
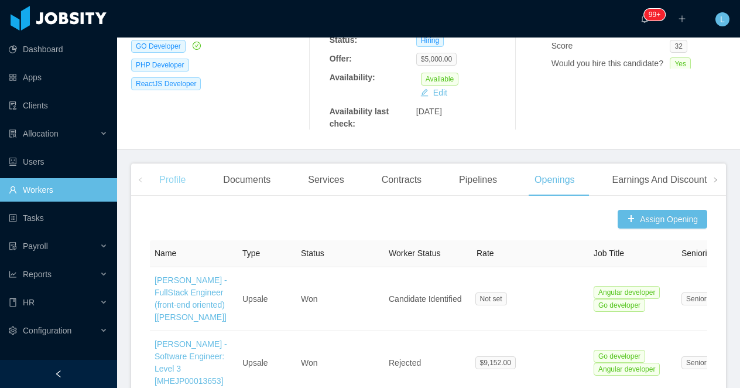
click at [166, 163] on div "Profile" at bounding box center [172, 179] width 45 height 33
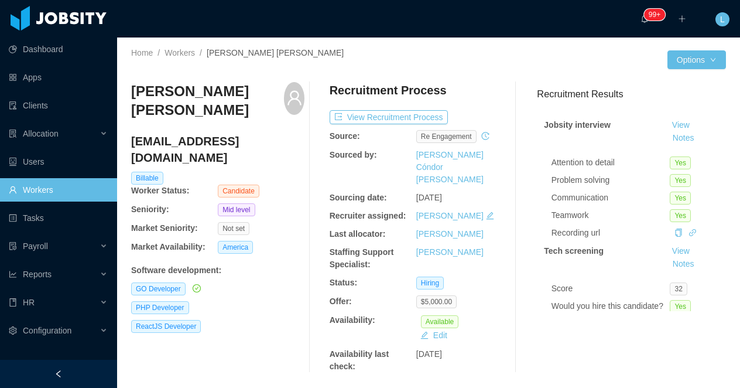
click at [214, 109] on h3 "[PERSON_NAME] [PERSON_NAME]" at bounding box center [207, 101] width 153 height 38
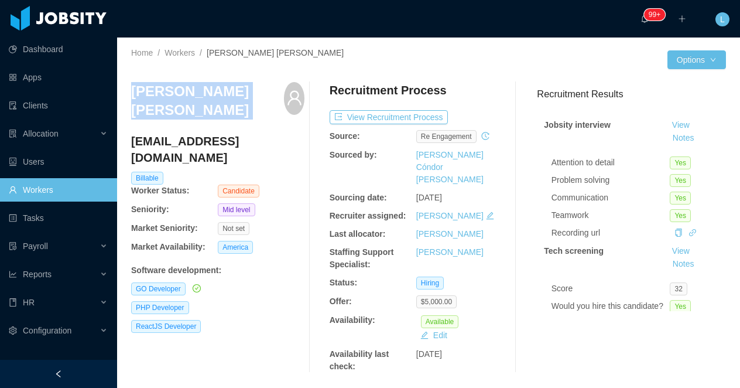
click at [214, 109] on h3 "[PERSON_NAME] [PERSON_NAME]" at bounding box center [207, 101] width 153 height 38
copy div "[PERSON_NAME] [PERSON_NAME]"
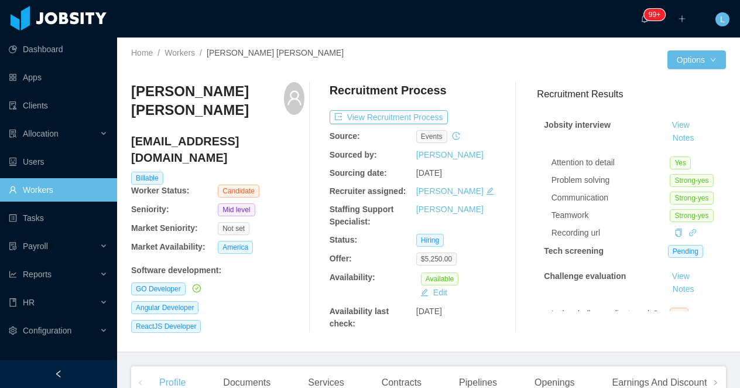
click at [182, 85] on h3 "[PERSON_NAME] [PERSON_NAME]" at bounding box center [207, 101] width 153 height 38
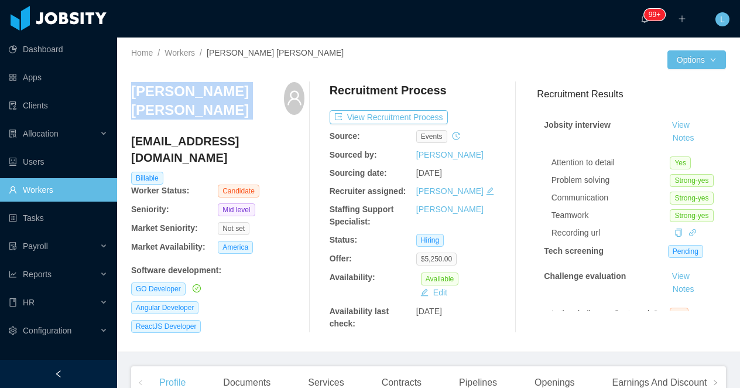
click at [182, 85] on h3 "[PERSON_NAME] [PERSON_NAME]" at bounding box center [207, 101] width 153 height 38
copy div "[PERSON_NAME] [PERSON_NAME]"
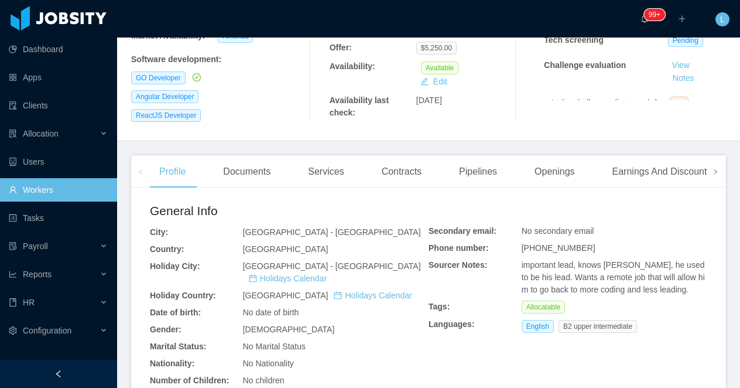
click at [713, 172] on span at bounding box center [715, 171] width 7 height 14
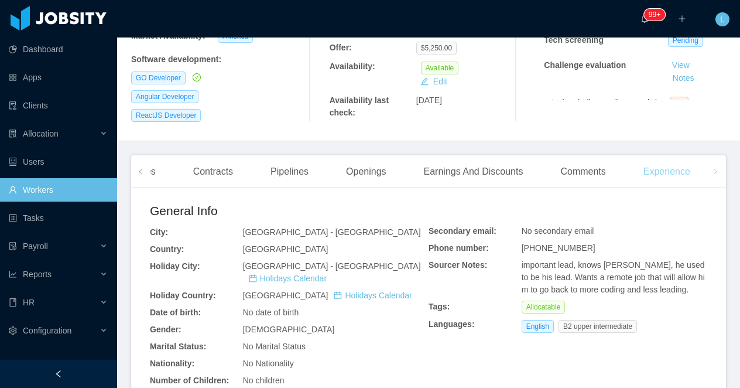
click at [687, 172] on div "Experience" at bounding box center [667, 171] width 66 height 33
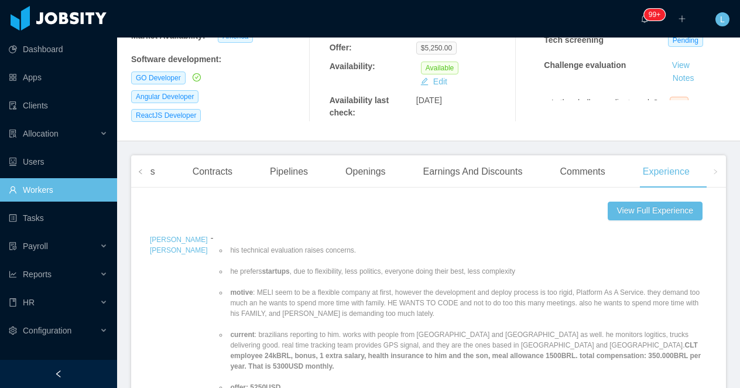
scroll to position [304, 0]
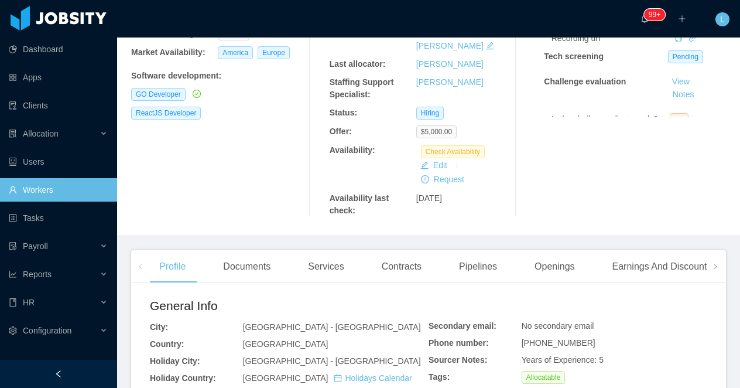
scroll to position [265, 0]
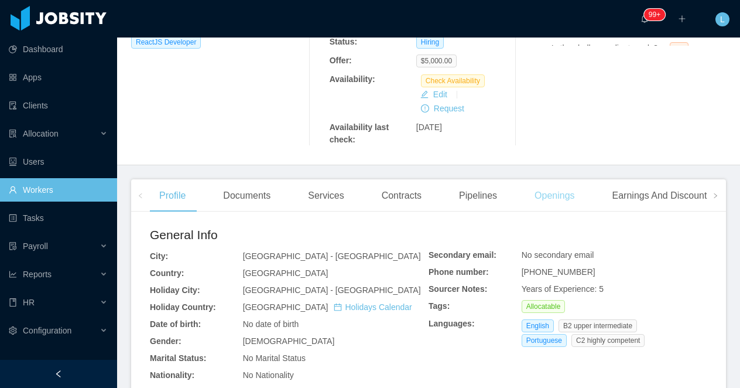
click at [543, 179] on div "Openings" at bounding box center [554, 195] width 59 height 33
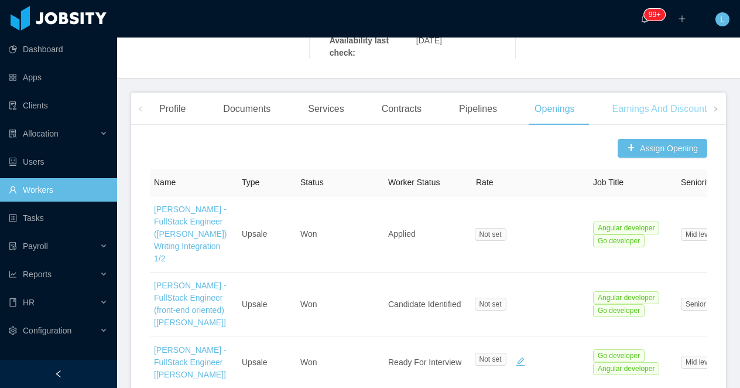
scroll to position [353, 0]
click at [710, 92] on span at bounding box center [715, 108] width 19 height 32
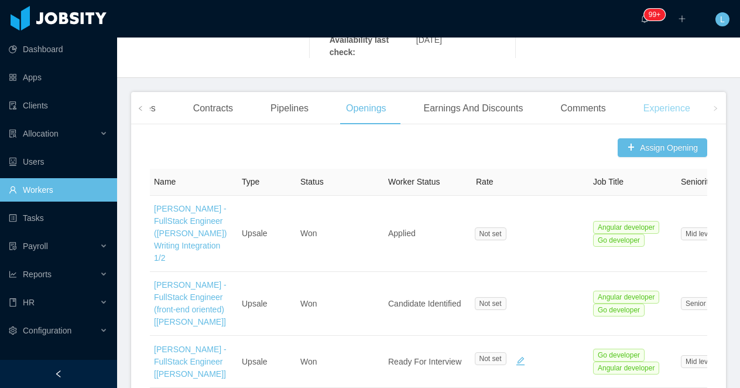
click at [685, 92] on div "Experience" at bounding box center [667, 108] width 66 height 33
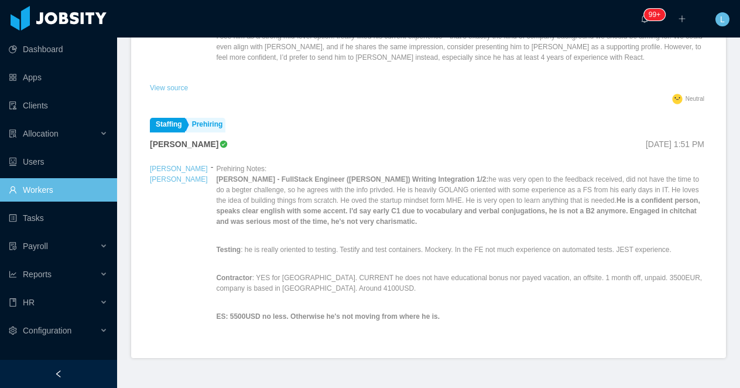
scroll to position [191, 0]
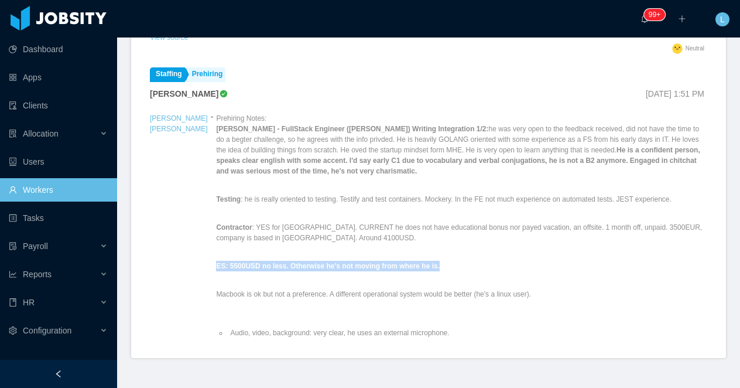
drag, startPoint x: 424, startPoint y: 238, endPoint x: 191, endPoint y: 241, distance: 233.1
click at [216, 261] on p "ES: 5500USD no less. Otherwise he's not moving from where he is." at bounding box center [461, 266] width 491 height 11
copy strong "ES: 5500USD no less. Otherwise he's not moving from where he is."
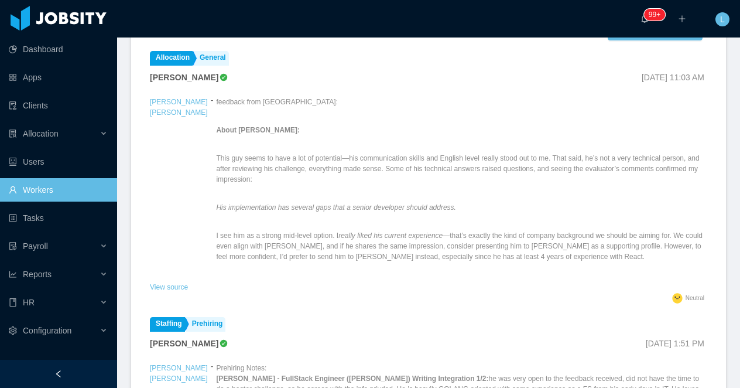
scroll to position [467, 0]
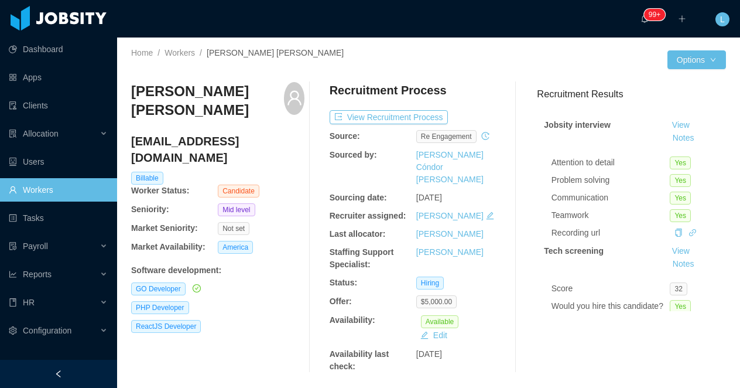
click at [160, 100] on h3 "[PERSON_NAME] [PERSON_NAME]" at bounding box center [207, 101] width 153 height 38
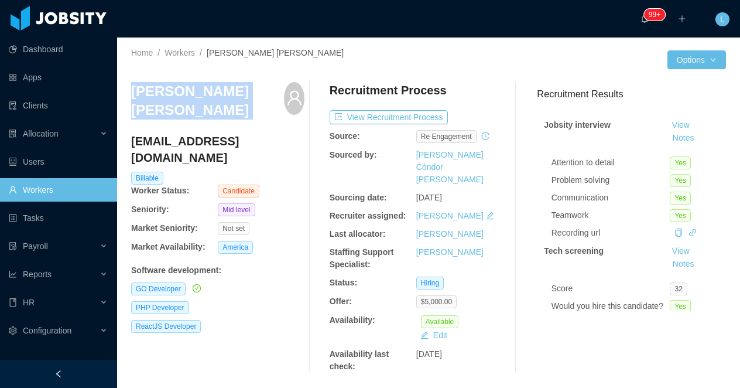
click at [160, 100] on h3 "[PERSON_NAME] [PERSON_NAME]" at bounding box center [207, 101] width 153 height 38
copy div "[PERSON_NAME] [PERSON_NAME]"
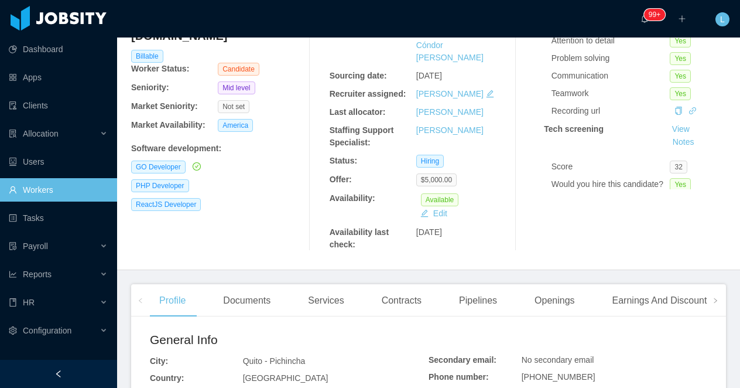
scroll to position [196, 0]
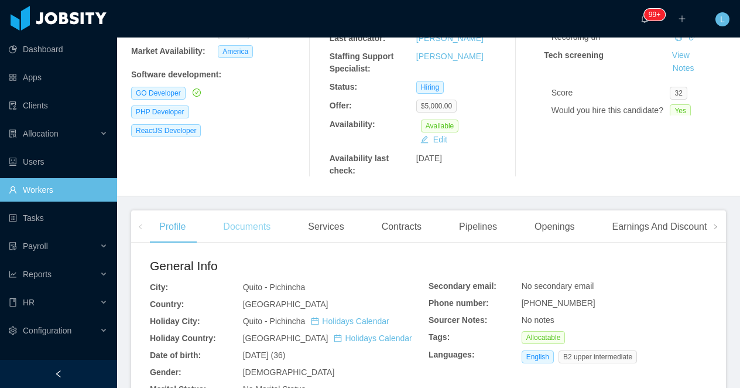
click at [255, 210] on div "Documents" at bounding box center [247, 226] width 66 height 33
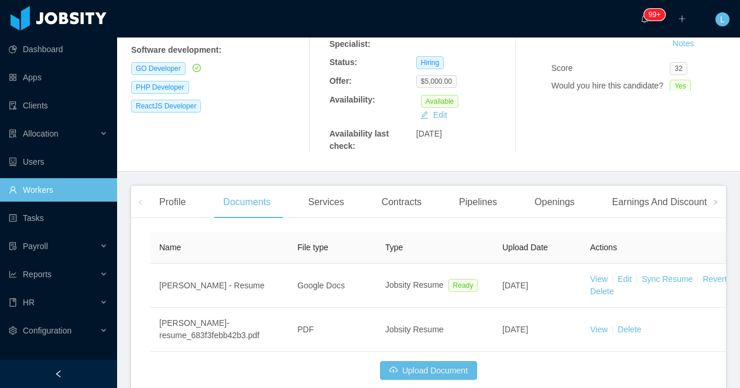
scroll to position [261, 0]
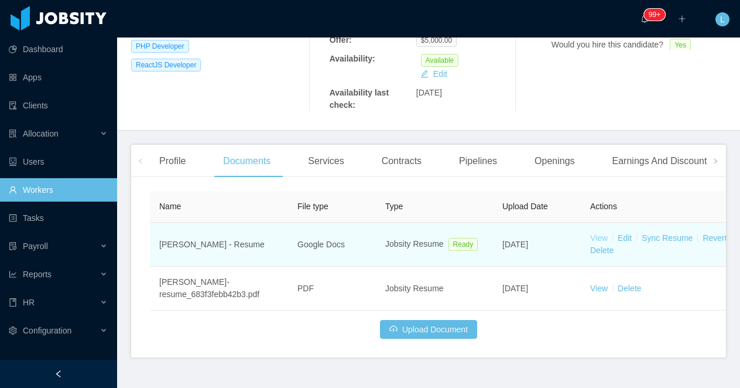
click at [602, 233] on link "View" at bounding box center [599, 237] width 18 height 9
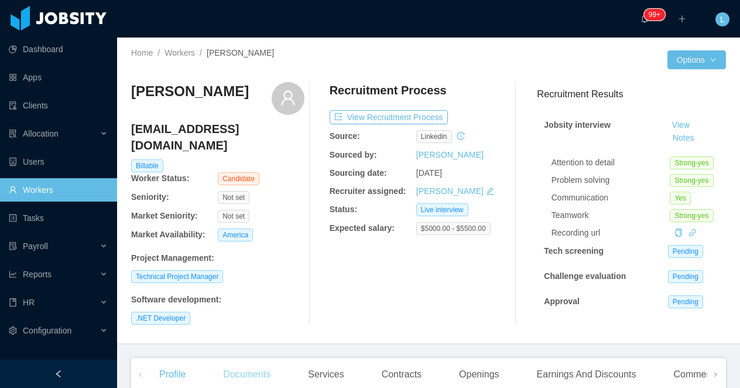
click at [261, 365] on div "Documents" at bounding box center [247, 374] width 66 height 33
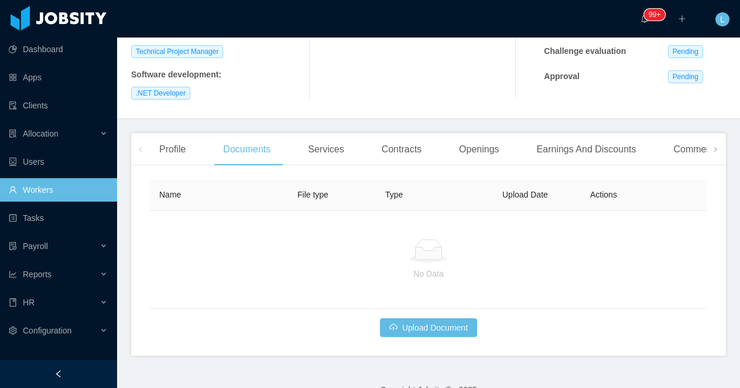
scroll to position [234, 0]
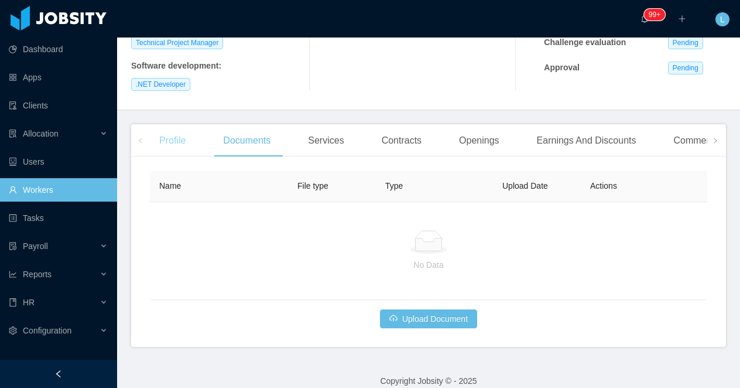
click at [183, 137] on div "Profile" at bounding box center [172, 140] width 45 height 33
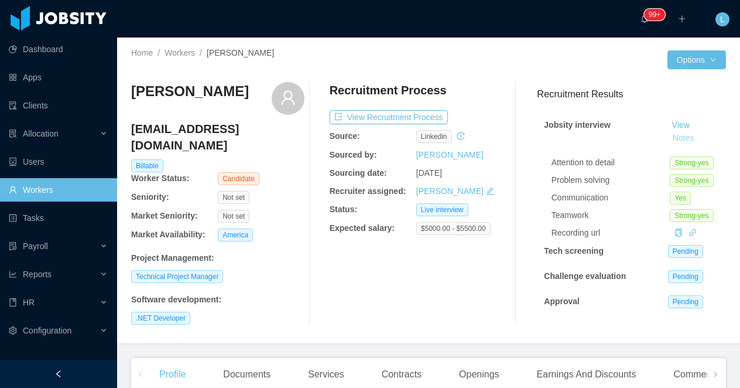
click at [677, 139] on button "Notes" at bounding box center [683, 138] width 31 height 14
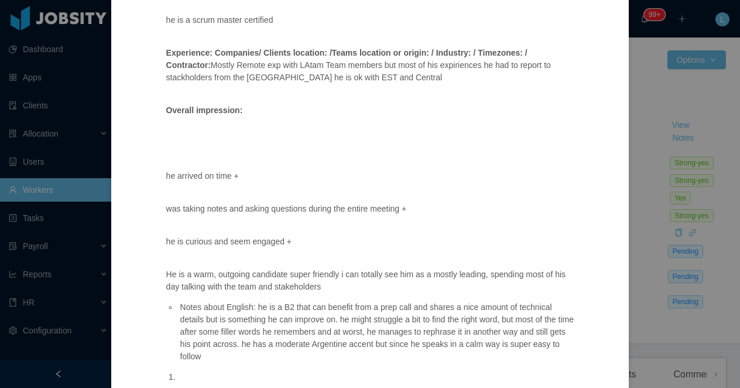
scroll to position [854, 0]
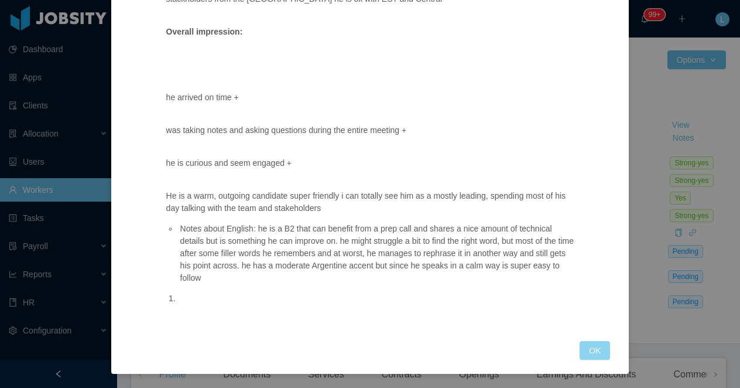
click at [593, 350] on button "OK" at bounding box center [595, 350] width 30 height 19
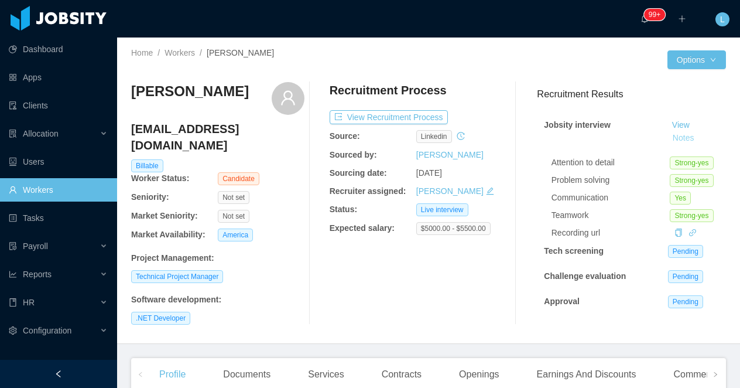
scroll to position [795, 0]
